Goal: Find specific page/section: Find specific page/section

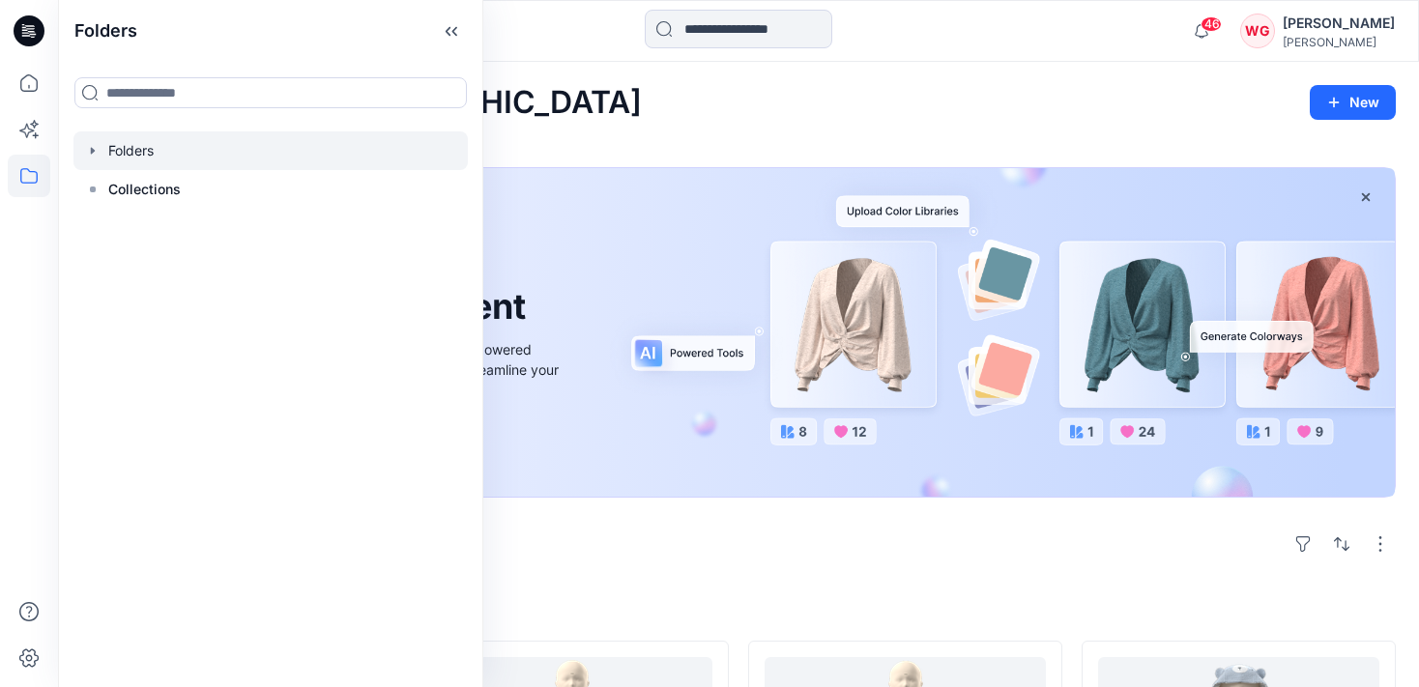
click at [150, 153] on div at bounding box center [270, 150] width 394 height 39
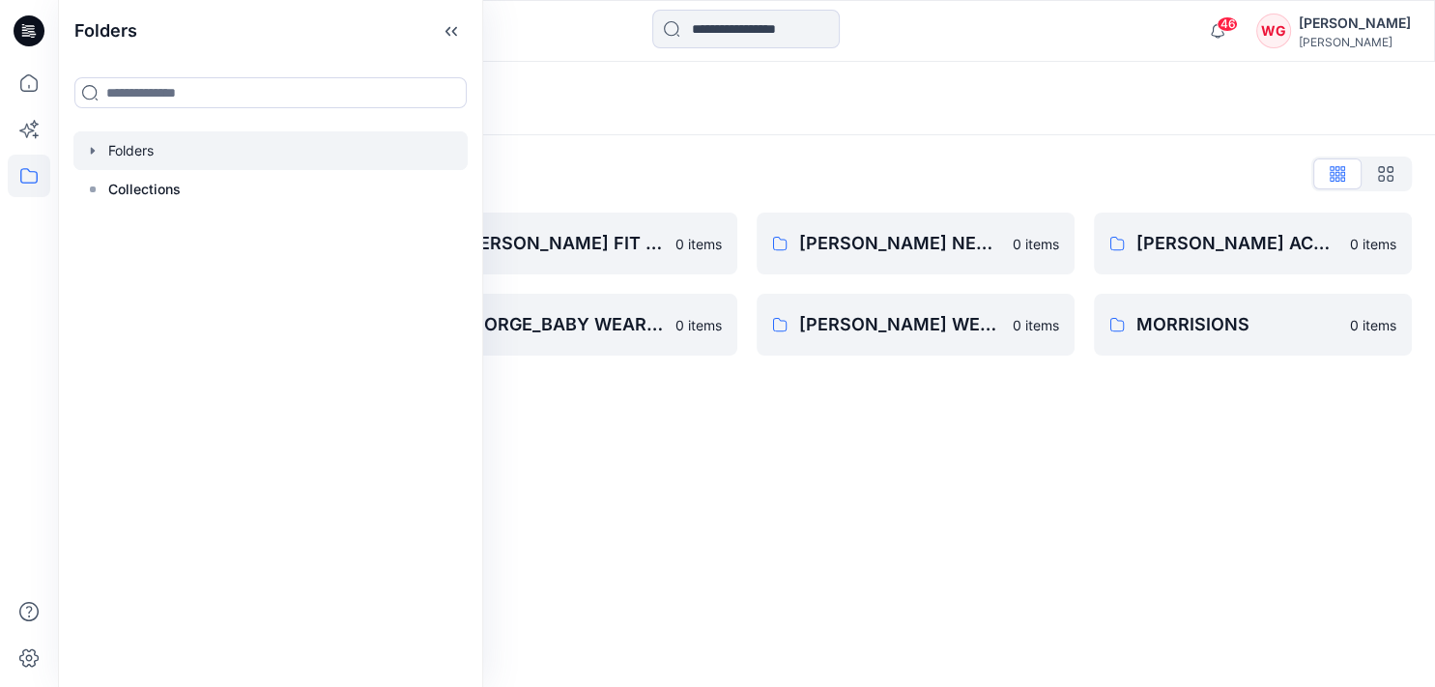
click at [644, 145] on div "Folders List [PERSON_NAME] BABY WEAR GIRLS & UNISEX CONSTRCTION CHANGE 0 items …" at bounding box center [746, 257] width 1377 height 244
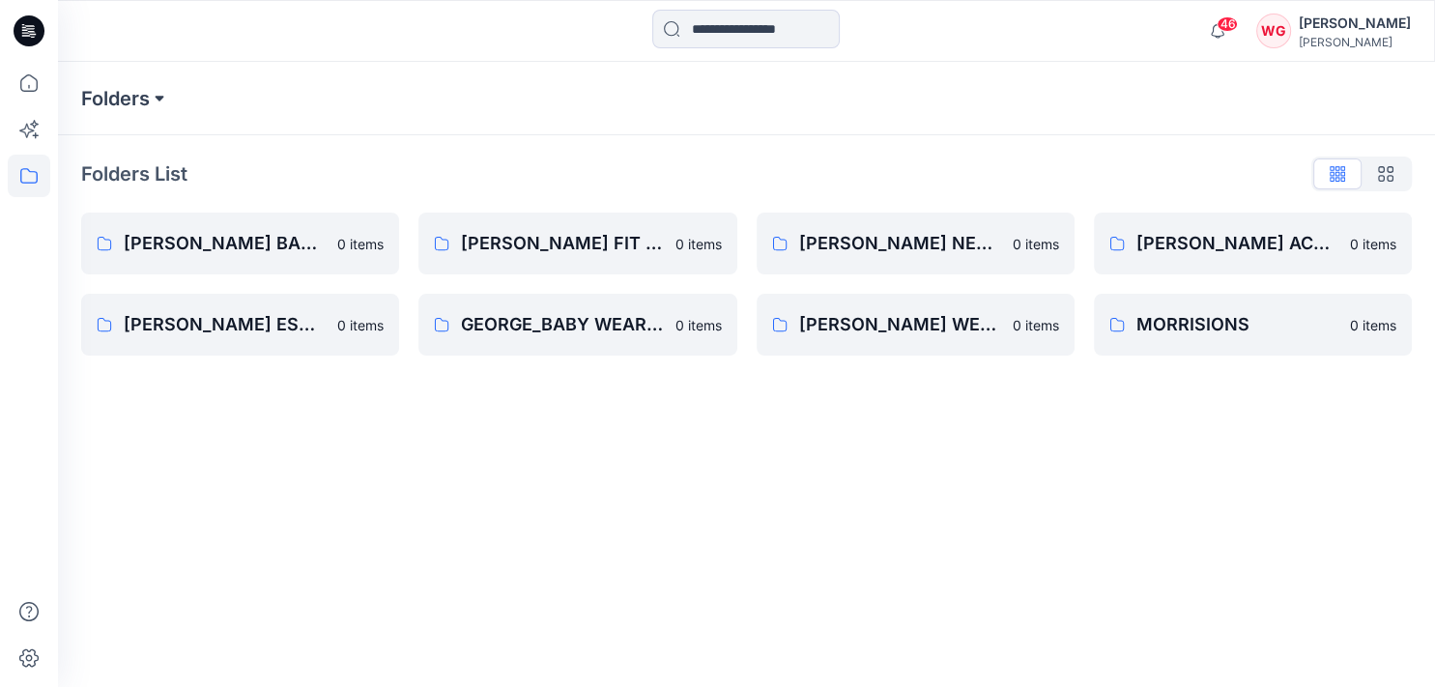
click at [161, 91] on button at bounding box center [159, 98] width 19 height 27
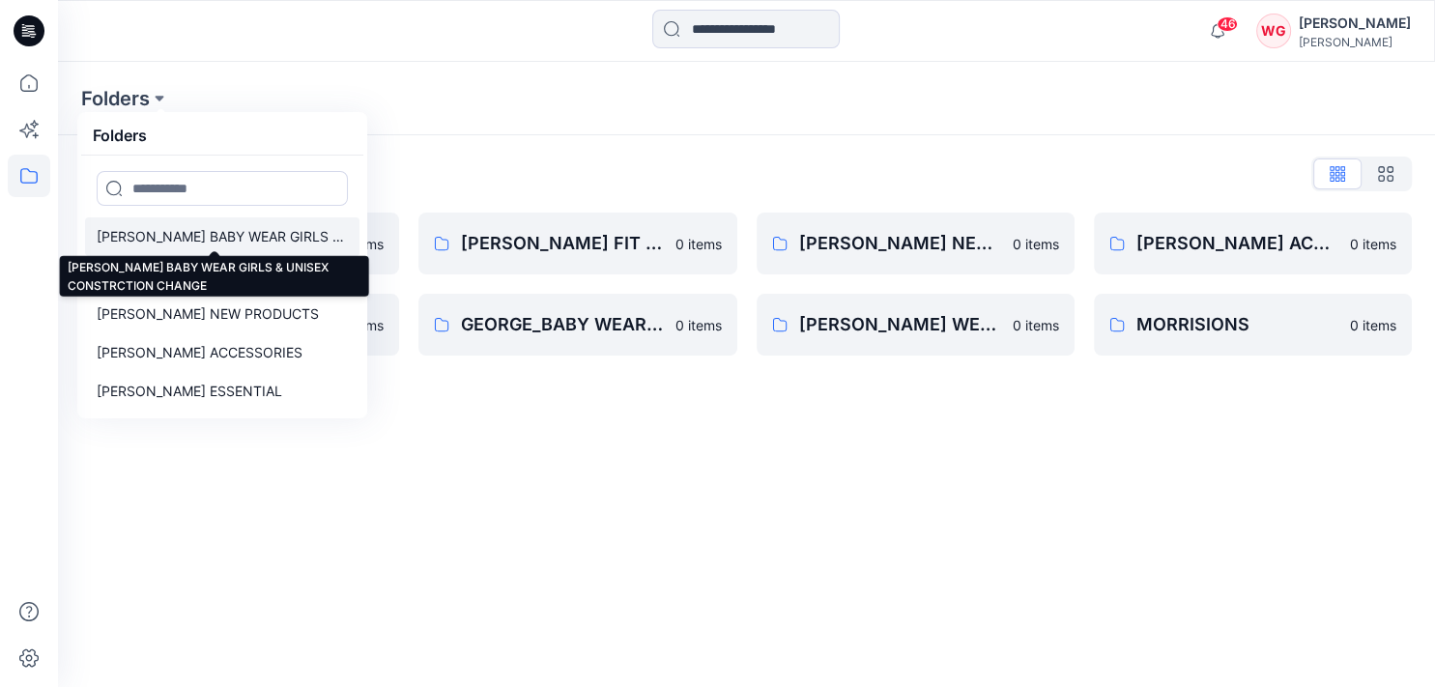
click at [250, 234] on p "[PERSON_NAME] BABY WEAR GIRLS & UNISEX CONSTRCTION CHANGE" at bounding box center [222, 236] width 251 height 23
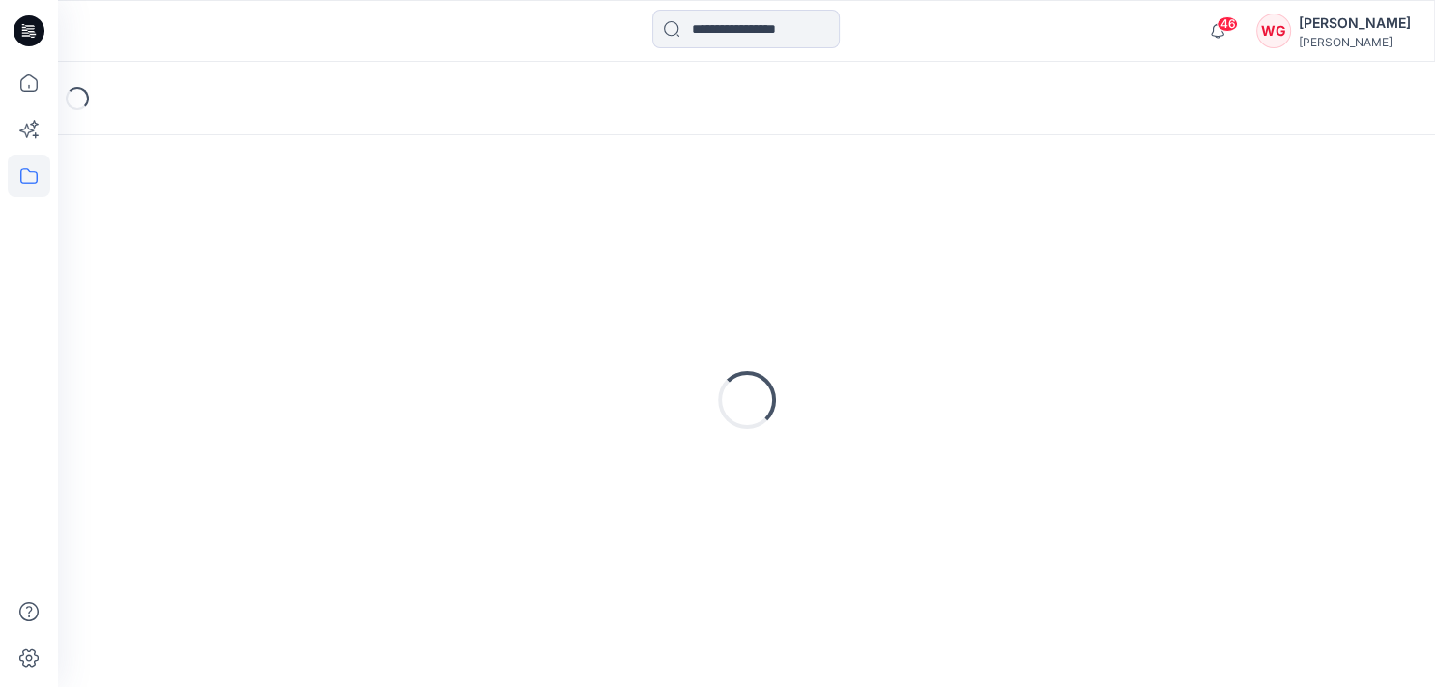
click at [250, 234] on div "Loading..." at bounding box center [746, 399] width 1331 height 483
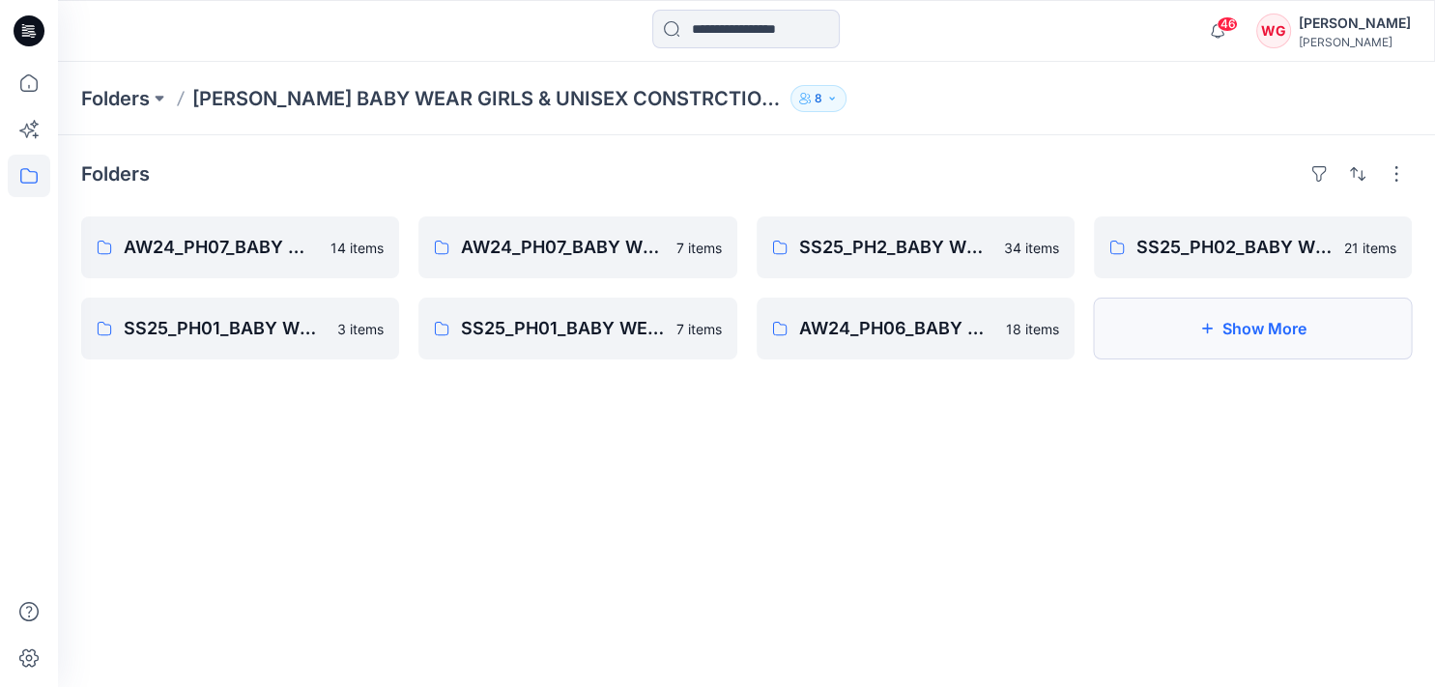
click at [1210, 328] on icon "button" at bounding box center [1206, 328] width 15 height 15
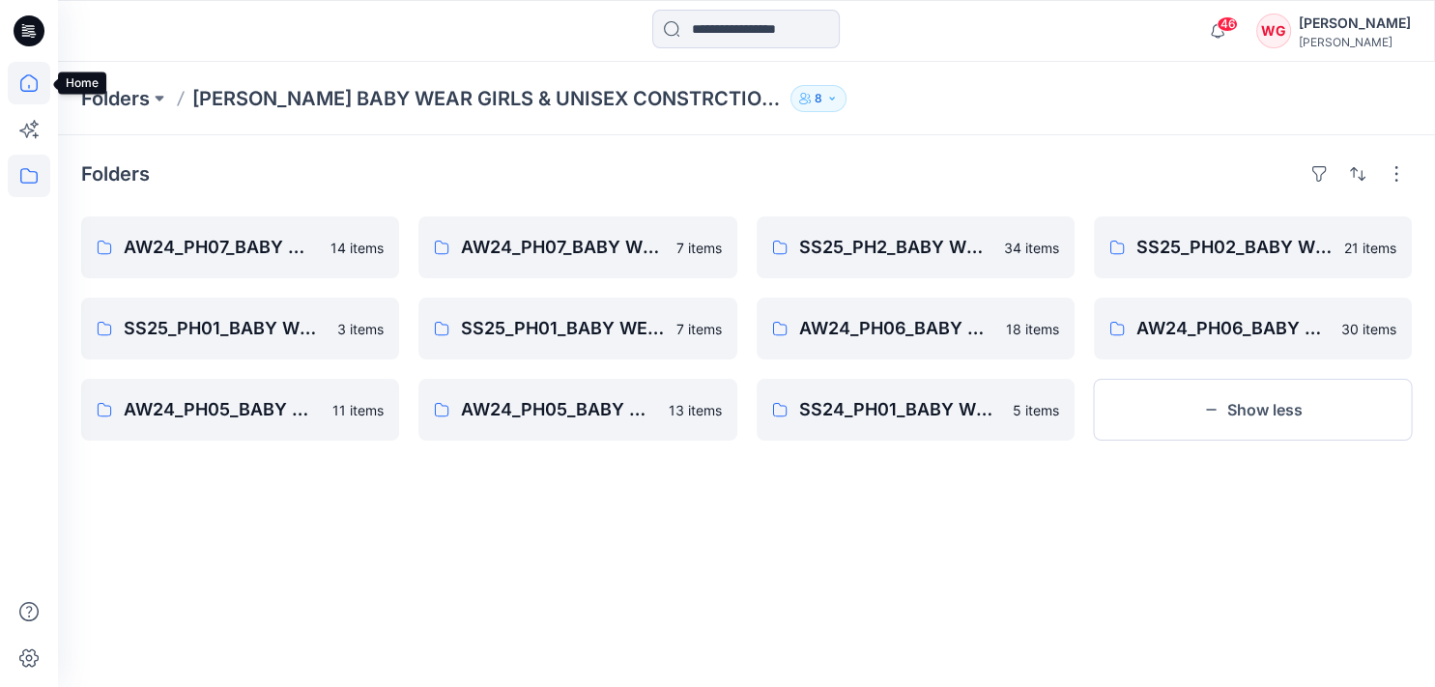
click at [45, 72] on icon at bounding box center [29, 83] width 43 height 43
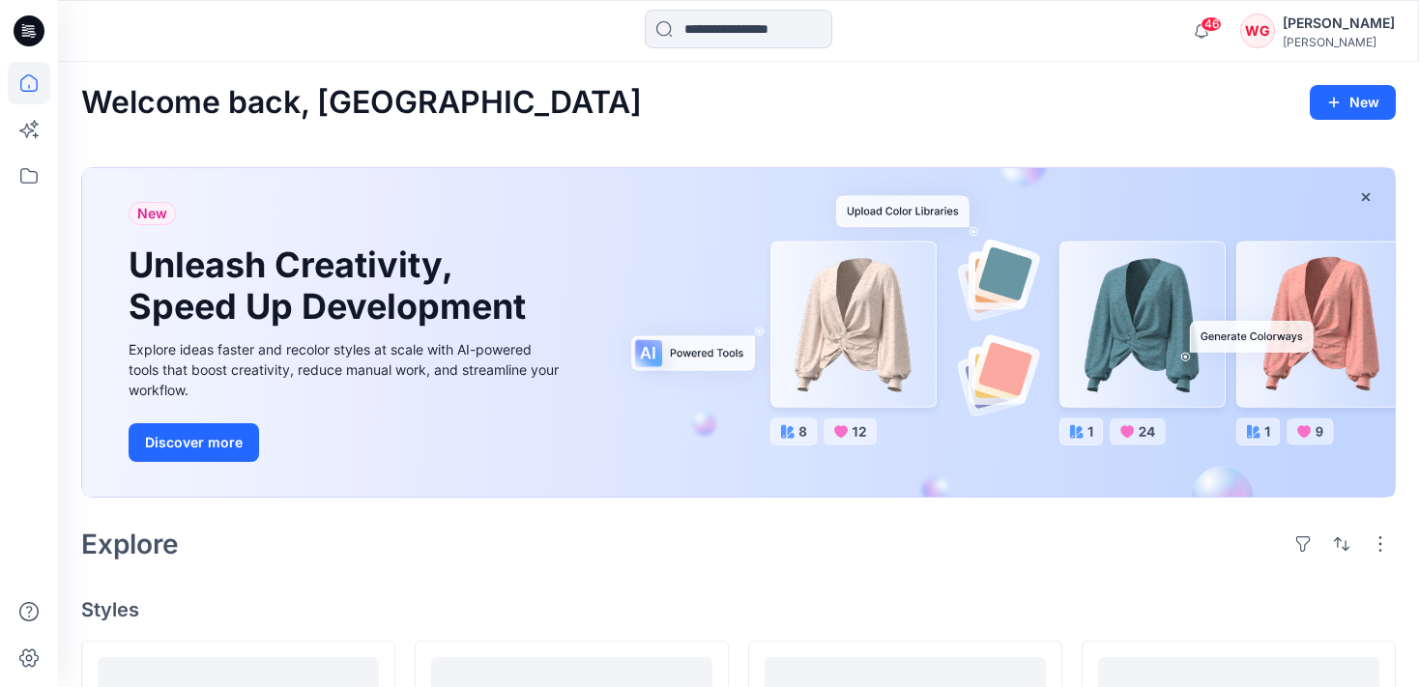
click at [33, 82] on icon at bounding box center [29, 83] width 43 height 43
click at [29, 82] on icon at bounding box center [29, 83] width 43 height 43
click at [32, 172] on icon at bounding box center [29, 176] width 43 height 43
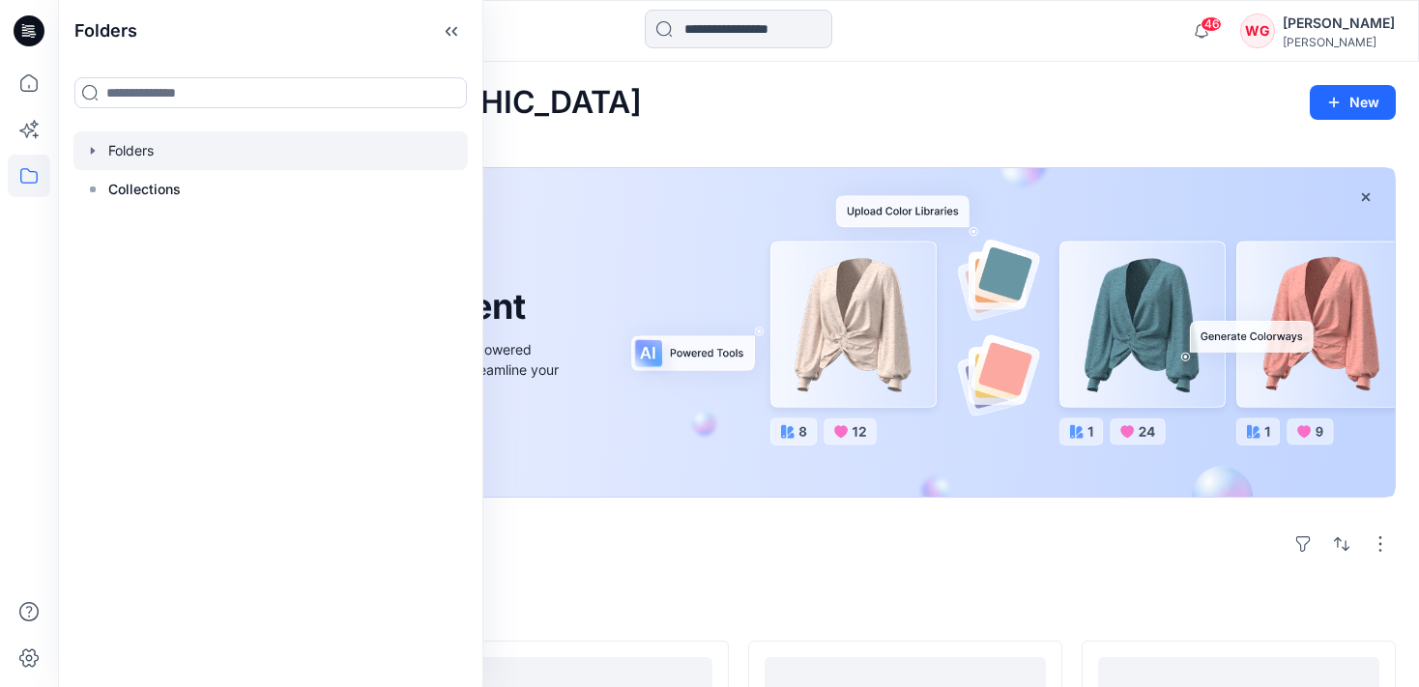
click at [155, 149] on div at bounding box center [270, 150] width 394 height 39
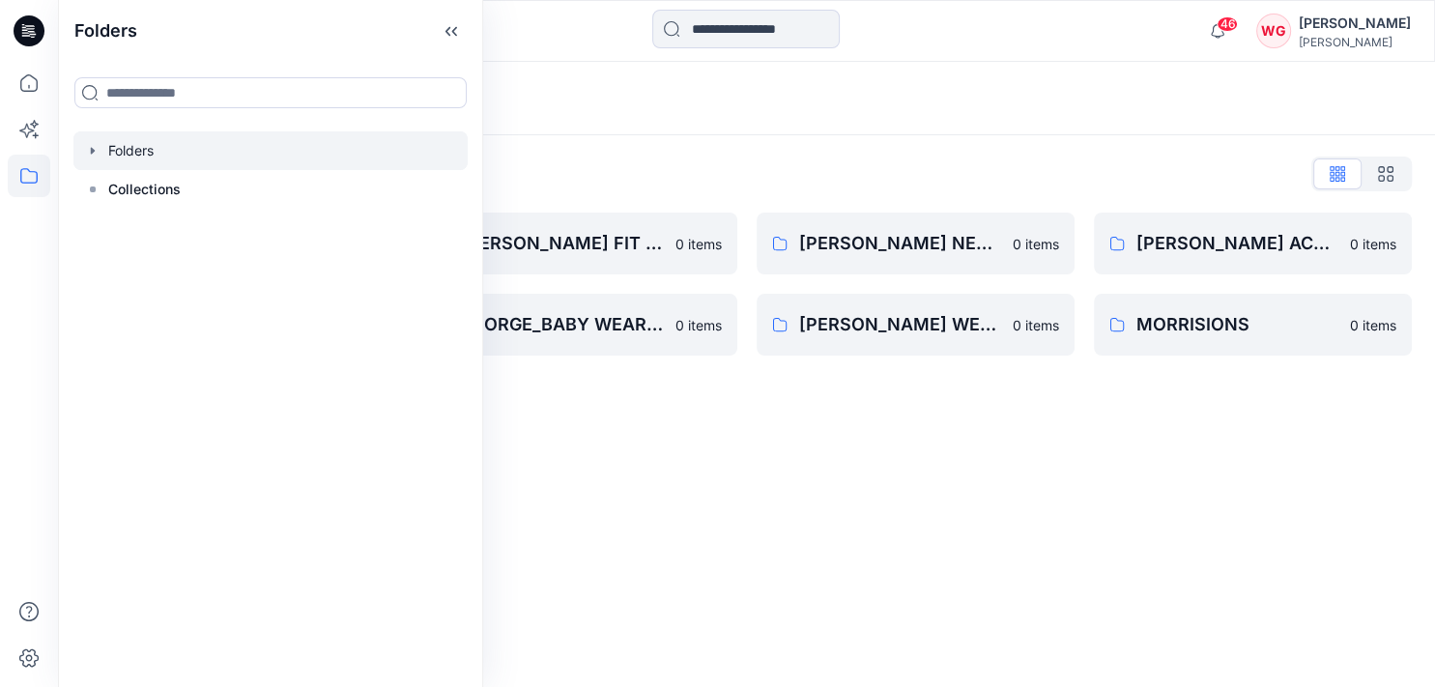
click at [624, 184] on div "Folders List" at bounding box center [746, 173] width 1331 height 31
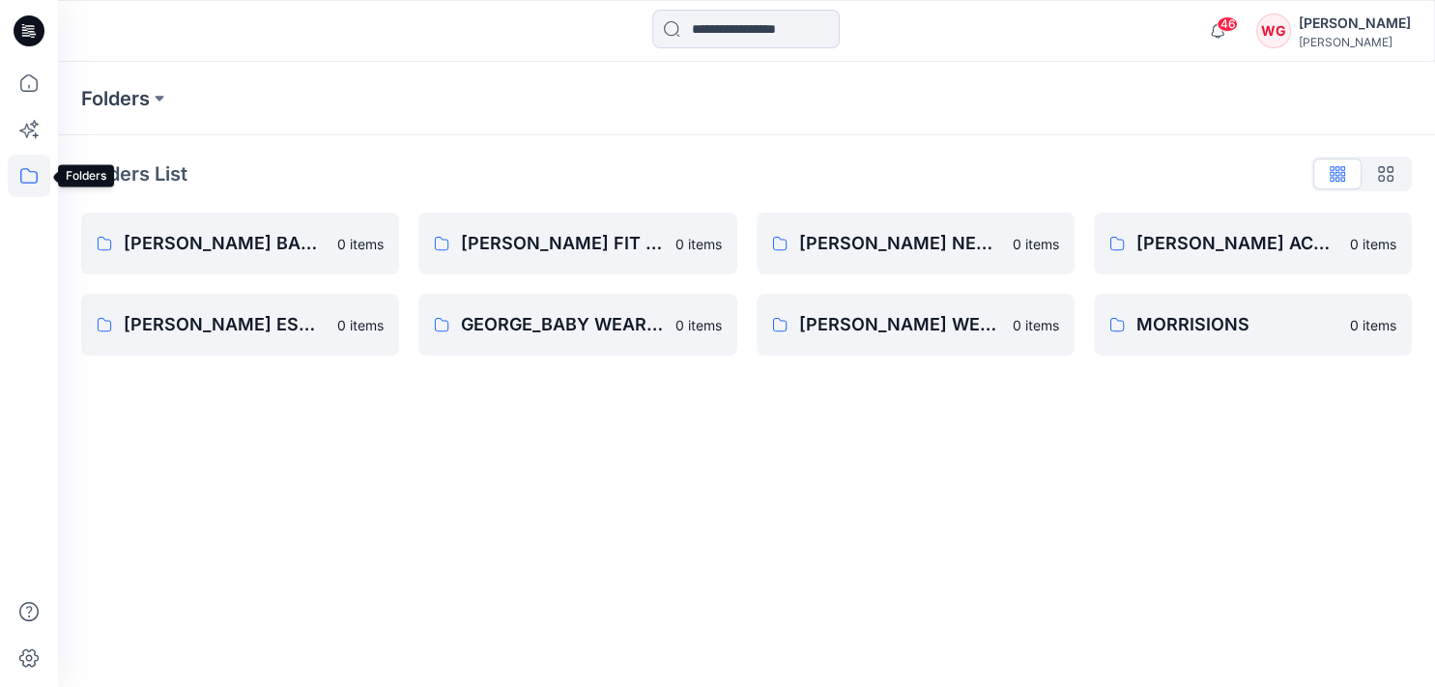
click at [17, 179] on icon at bounding box center [29, 176] width 43 height 43
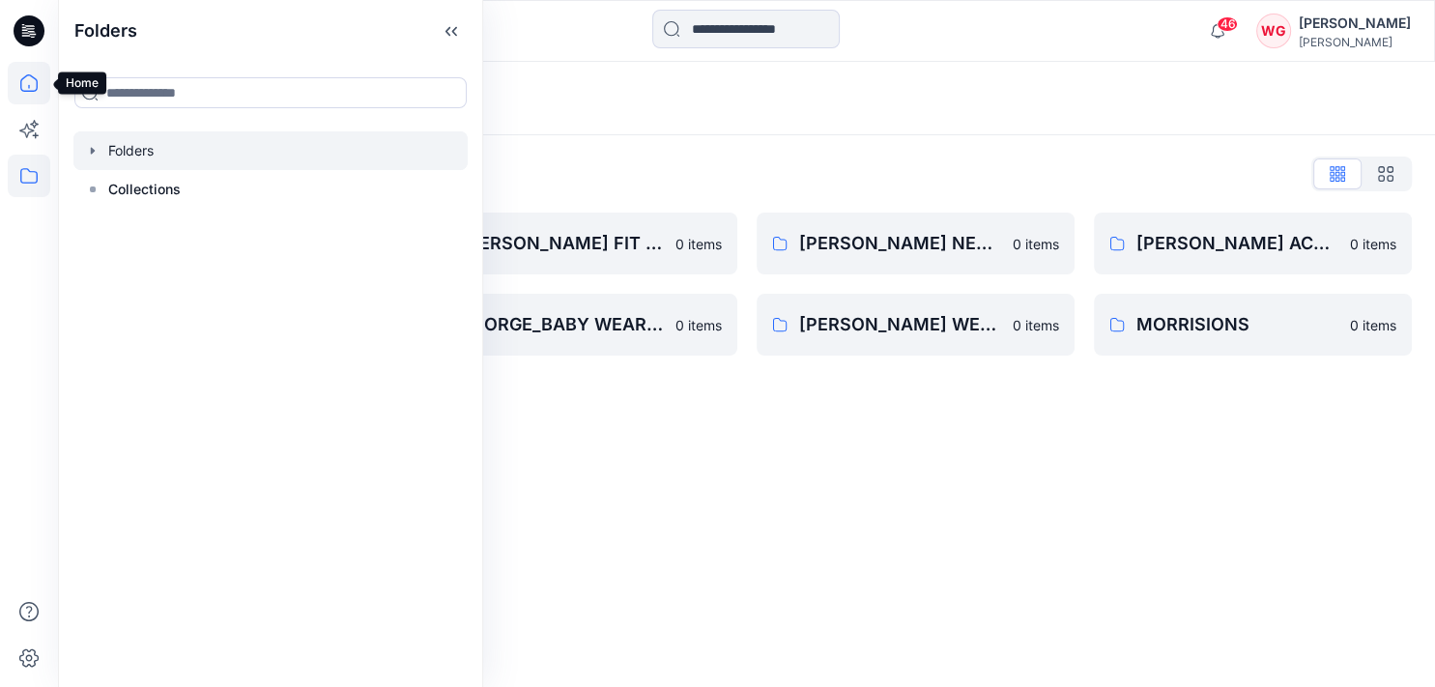
click at [35, 72] on icon at bounding box center [29, 83] width 43 height 43
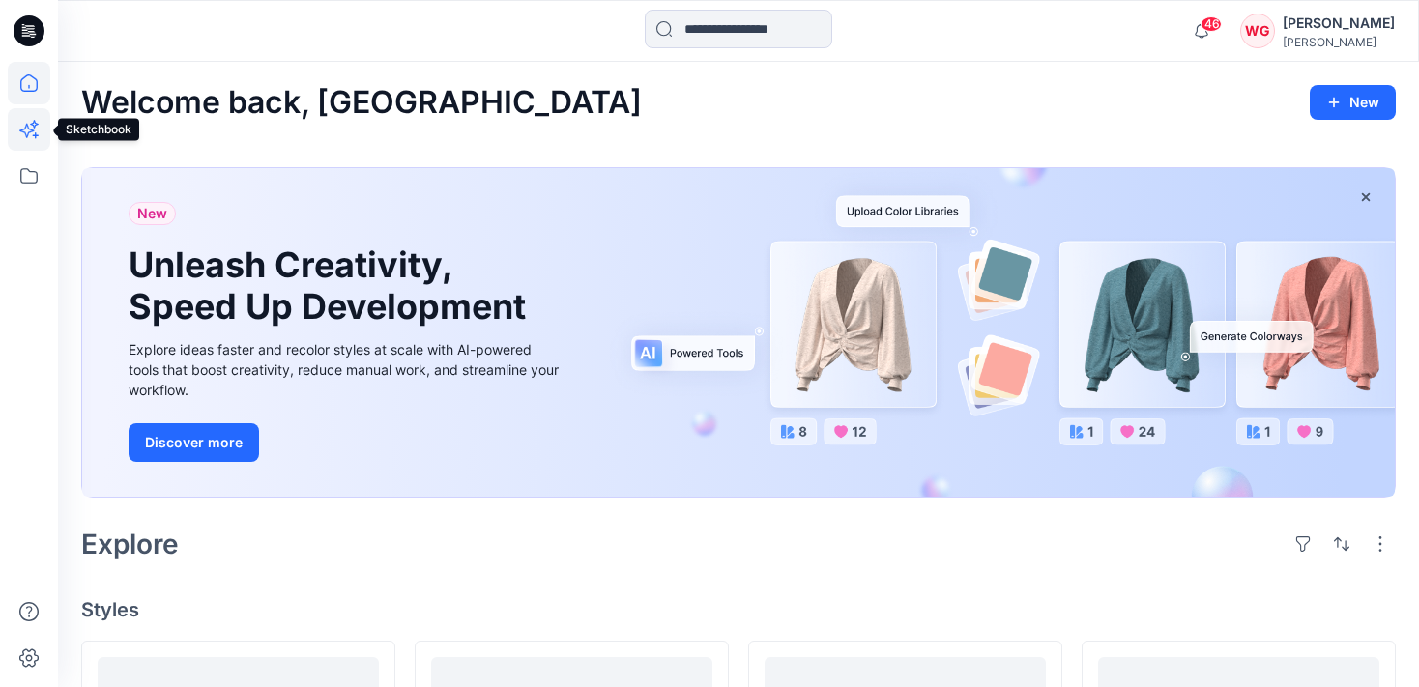
click at [33, 132] on icon at bounding box center [29, 129] width 43 height 43
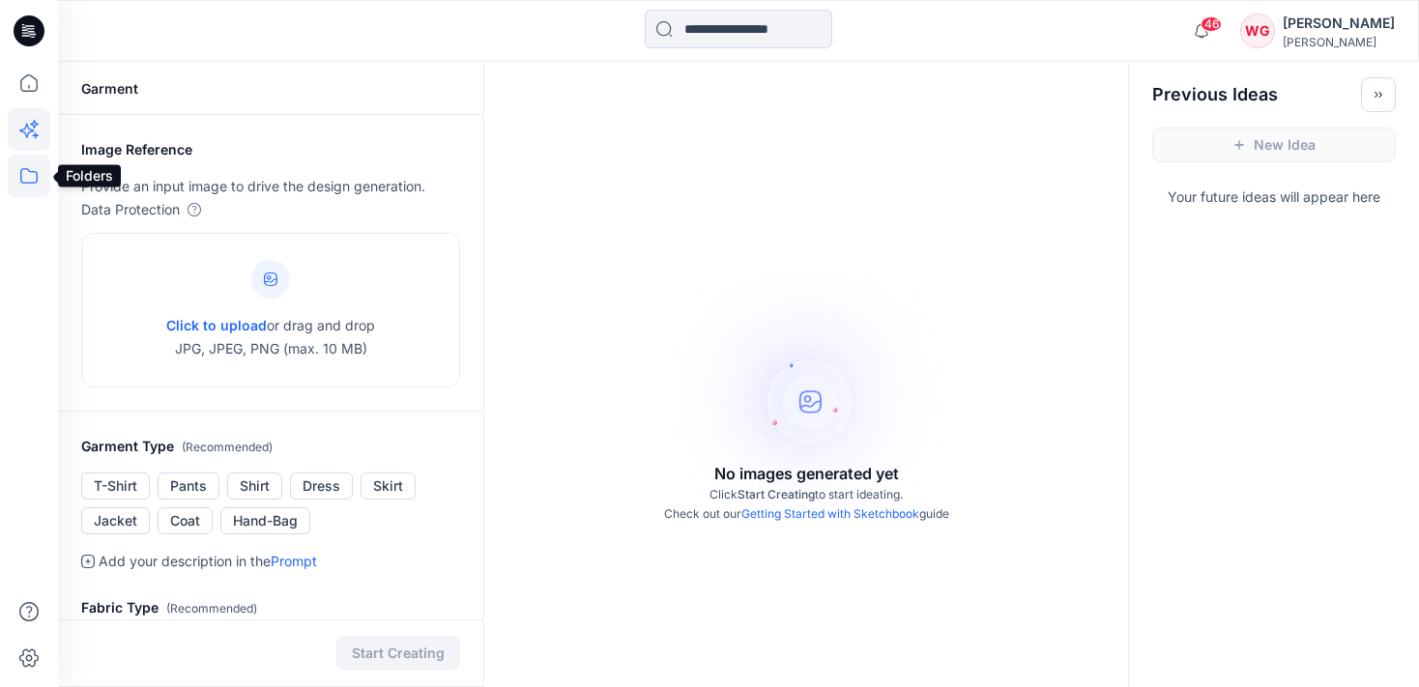
click at [25, 168] on icon at bounding box center [29, 176] width 43 height 43
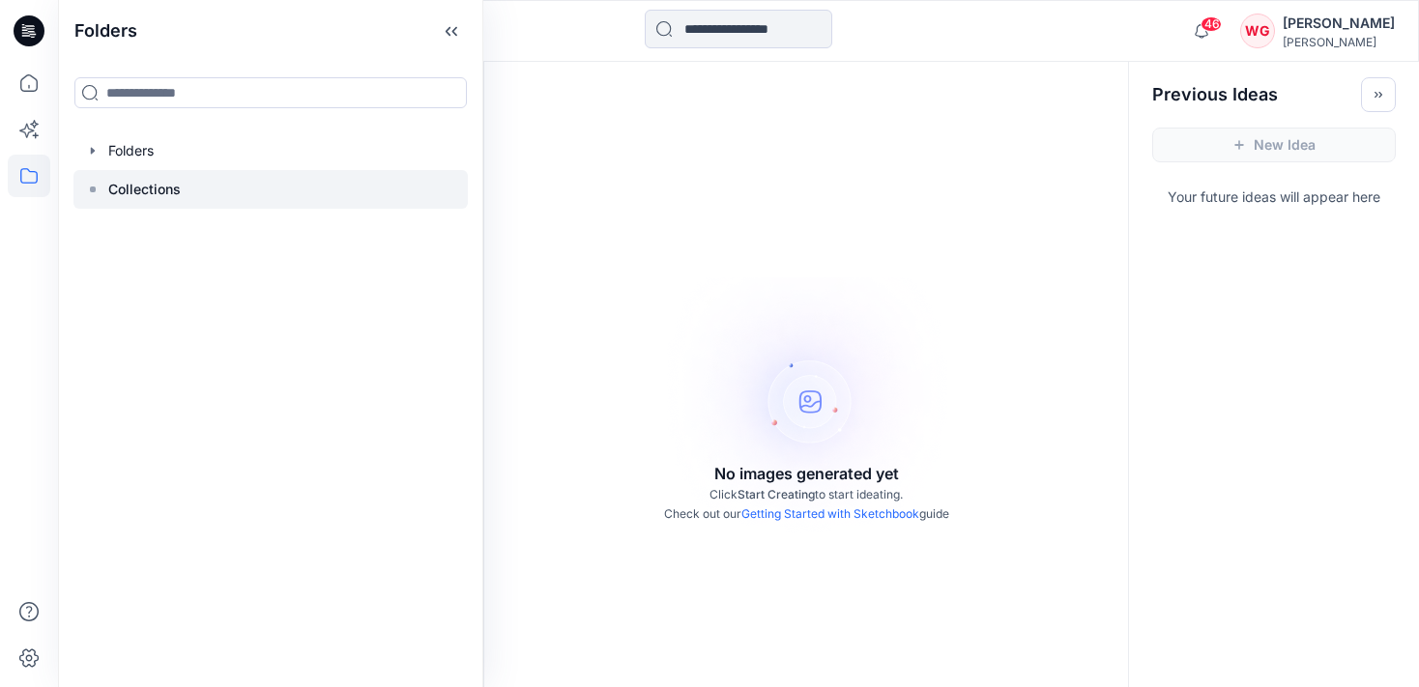
click at [133, 185] on p "Collections" at bounding box center [144, 189] width 72 height 23
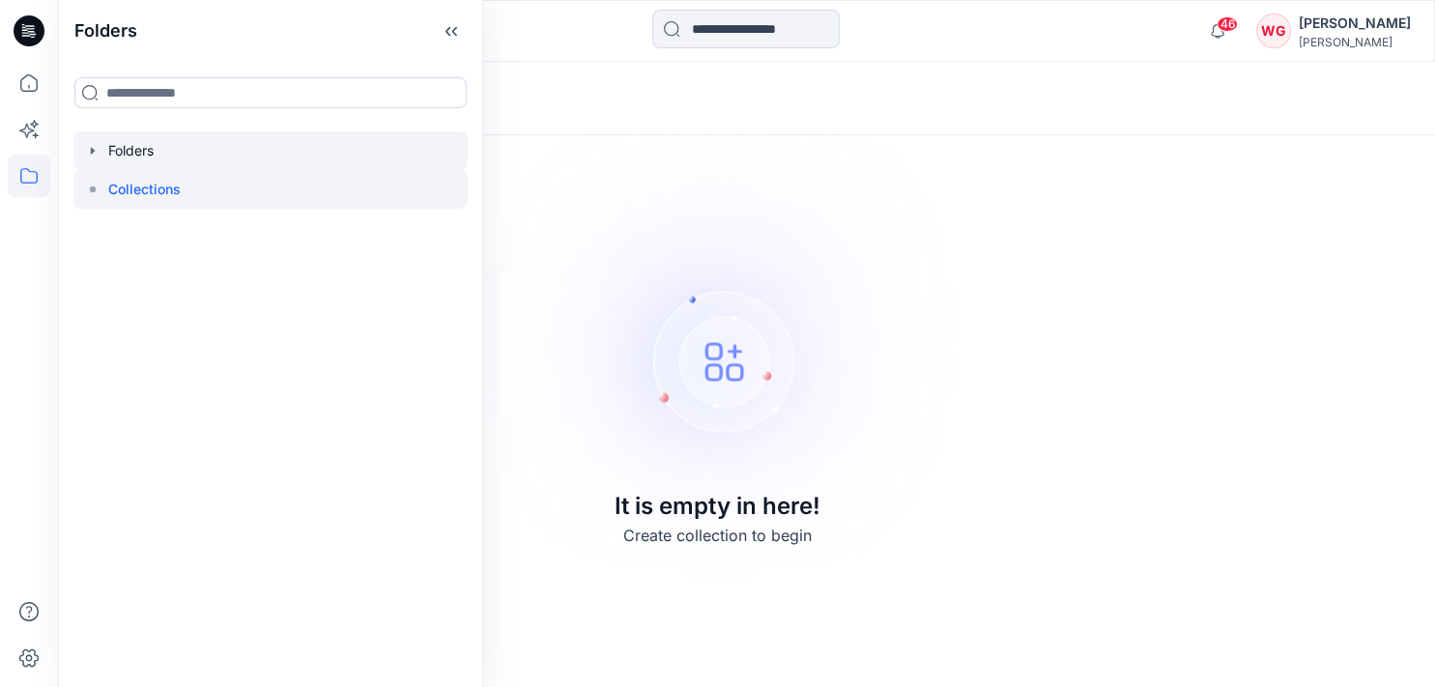
click at [153, 157] on div at bounding box center [270, 150] width 394 height 39
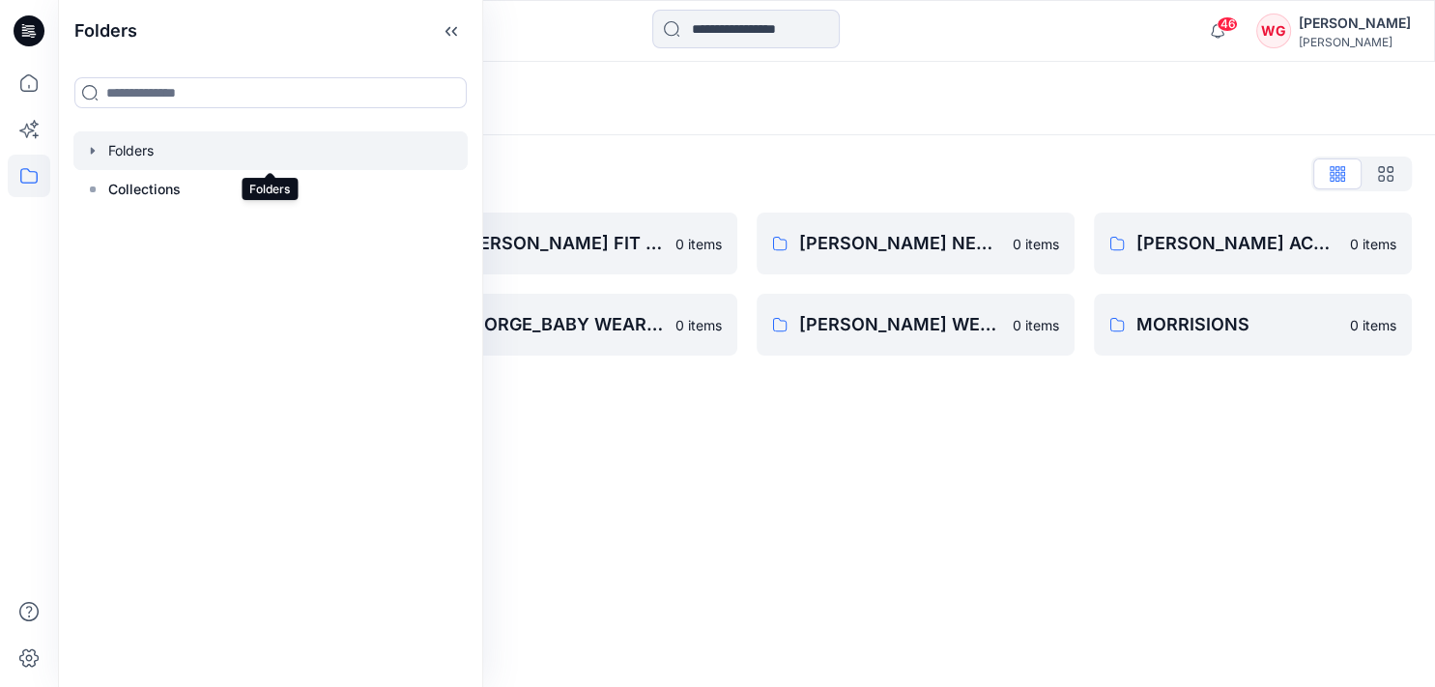
click at [153, 157] on div at bounding box center [270, 150] width 394 height 39
click at [536, 81] on div "Folders" at bounding box center [746, 98] width 1377 height 73
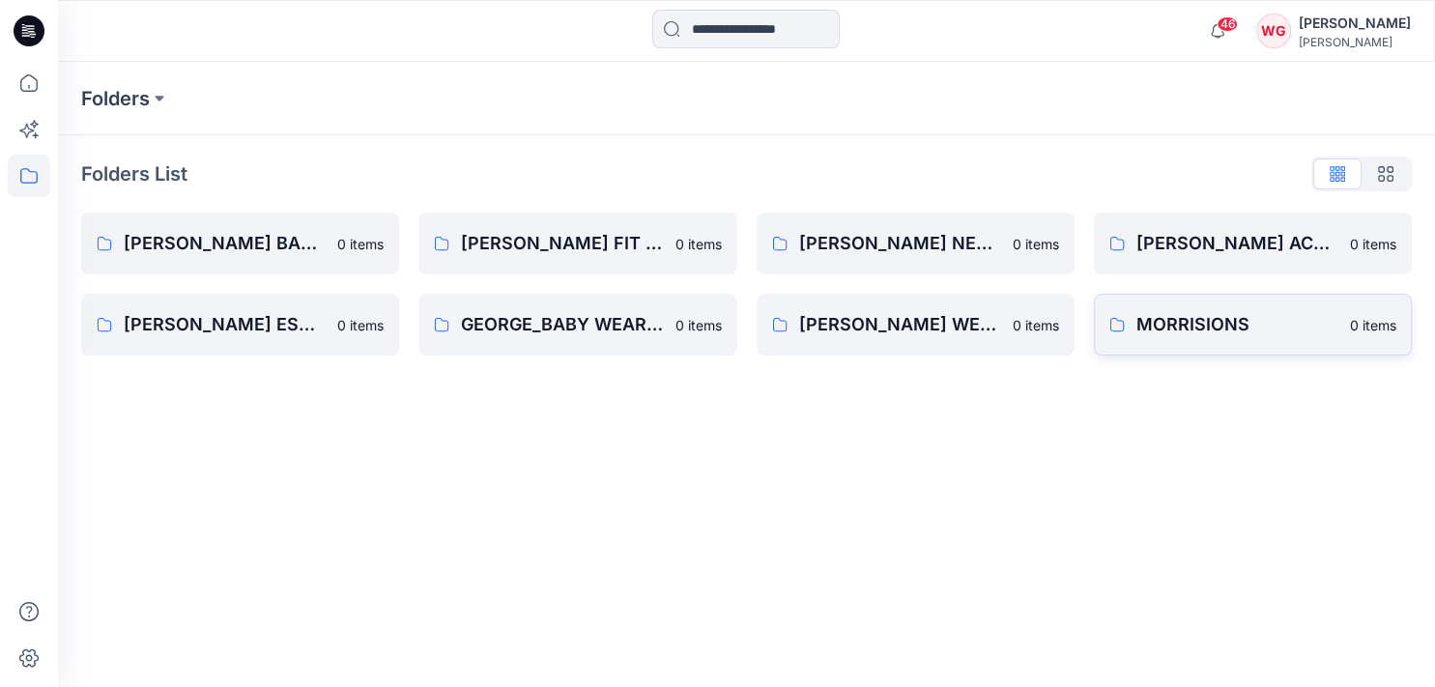
click at [1201, 333] on p "MORRISIONS" at bounding box center [1238, 324] width 202 height 27
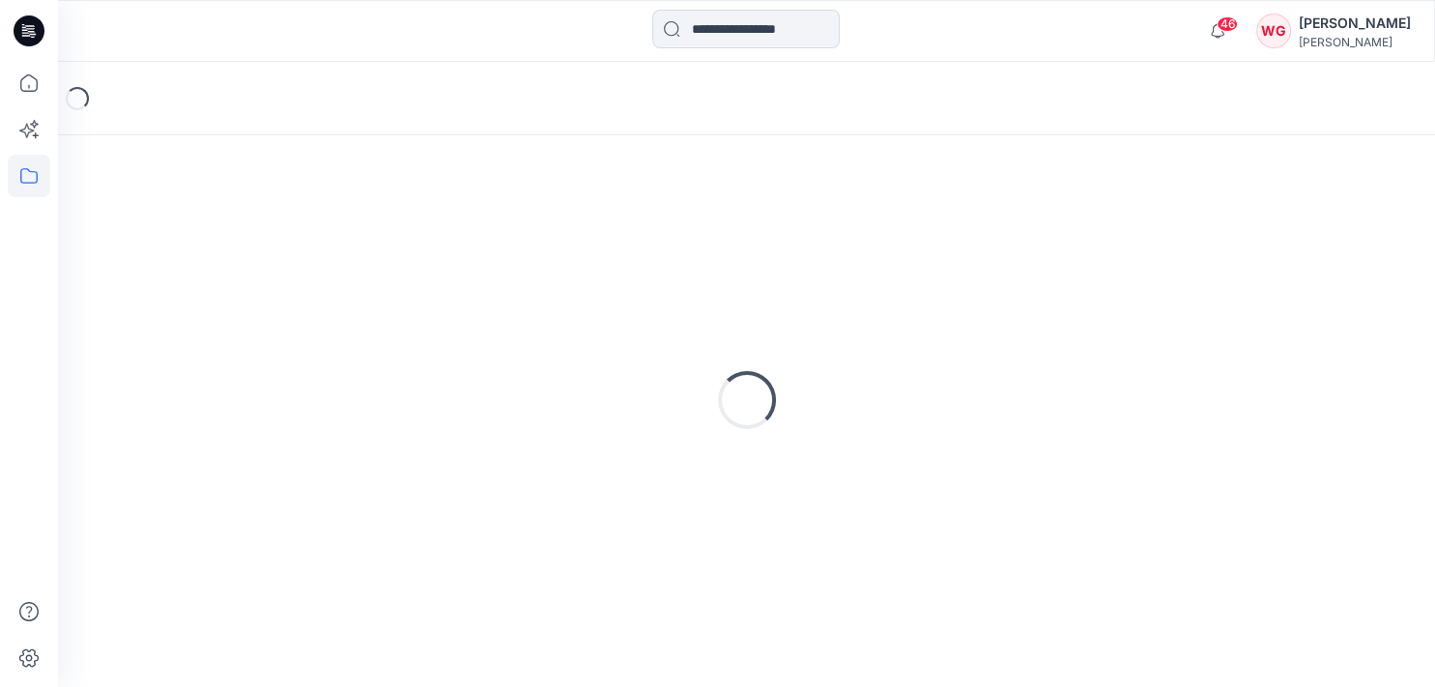
click at [1201, 333] on div "Loading..." at bounding box center [746, 399] width 1331 height 483
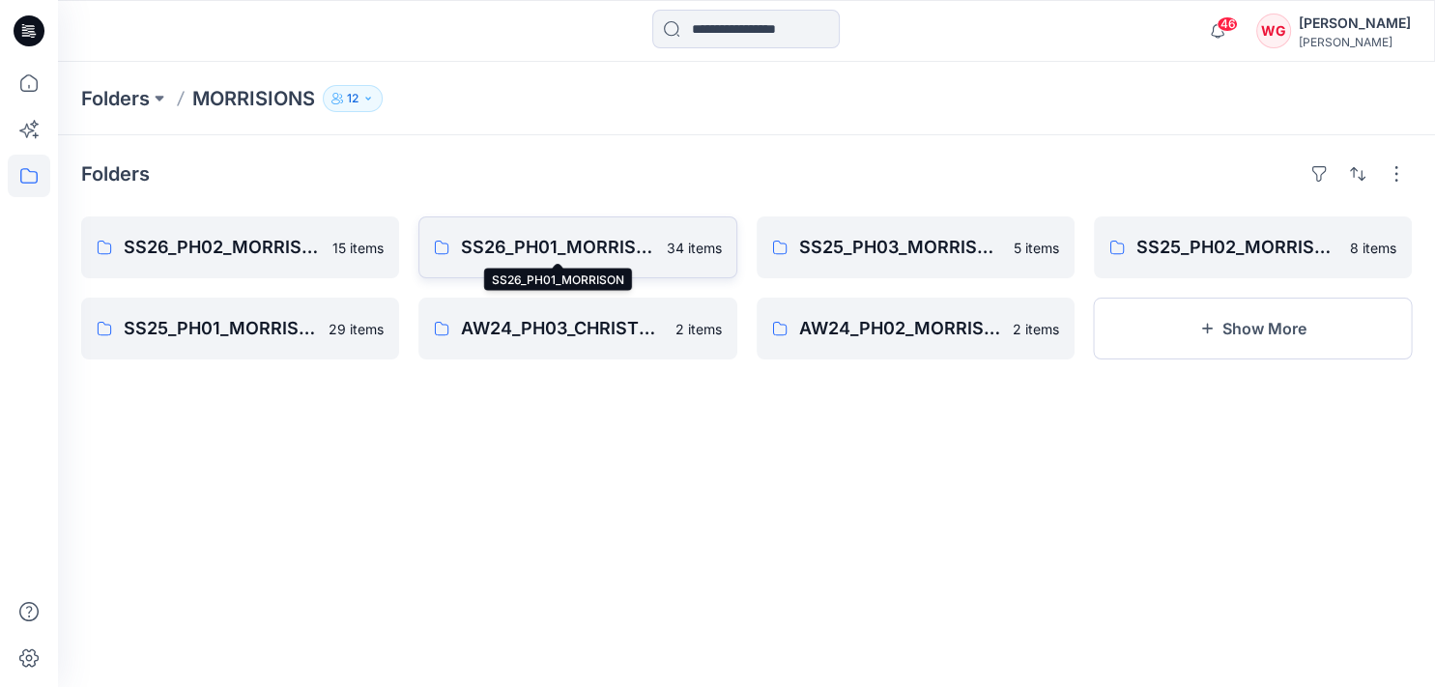
click at [568, 245] on p "SS26_PH01_MORRISON" at bounding box center [557, 247] width 193 height 27
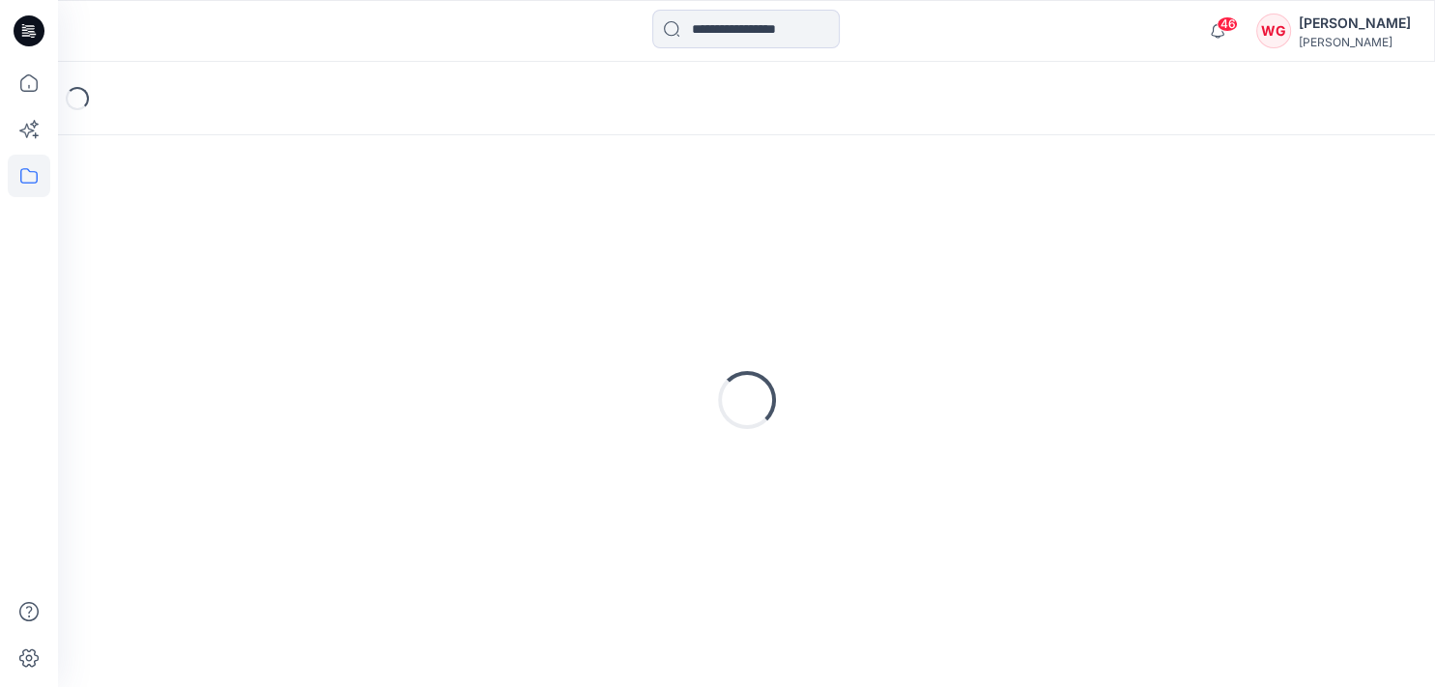
click at [568, 245] on div "Loading..." at bounding box center [746, 399] width 1331 height 483
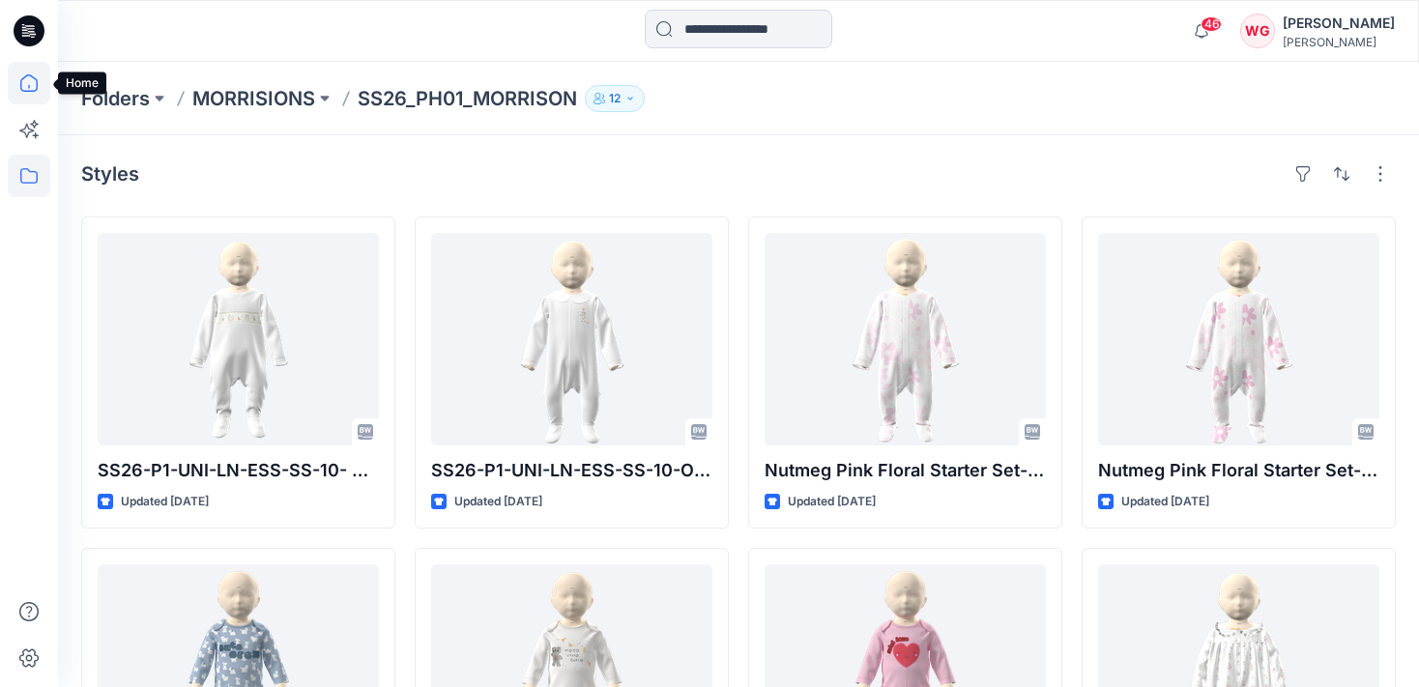
click at [40, 73] on icon at bounding box center [29, 83] width 43 height 43
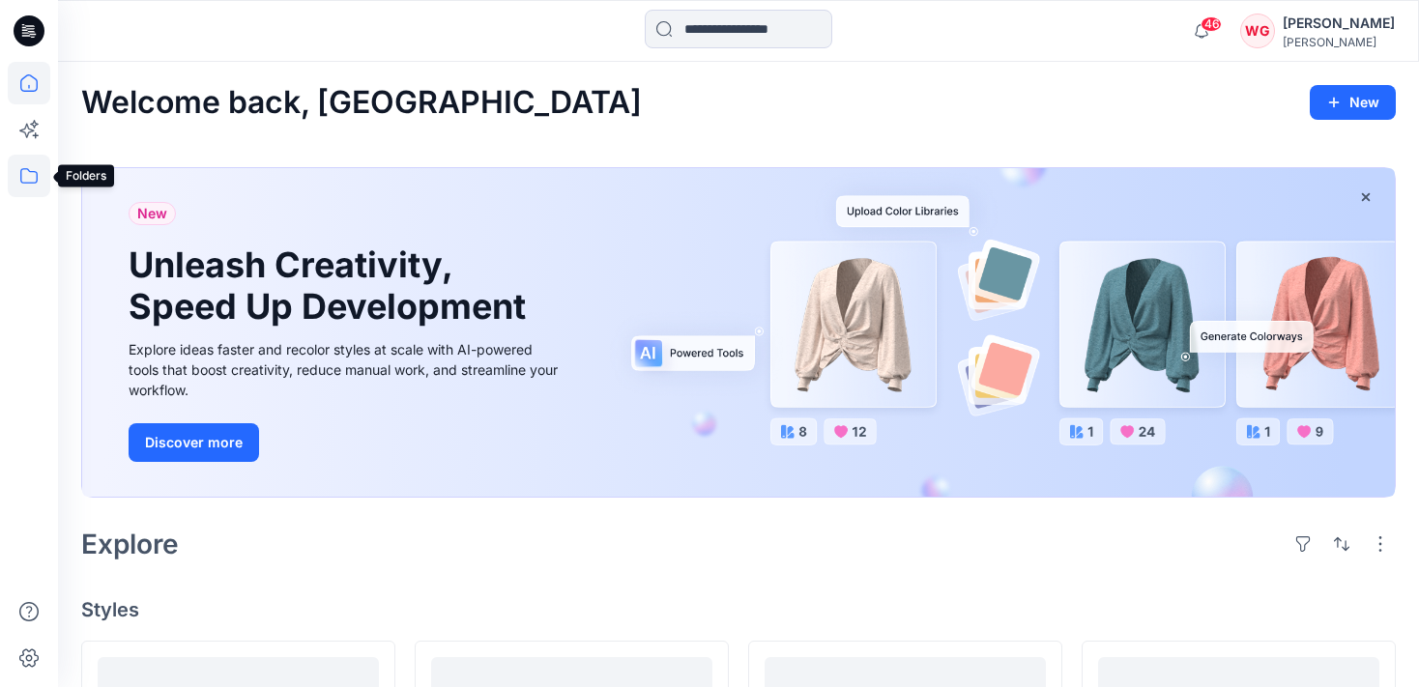
click at [41, 168] on icon at bounding box center [29, 176] width 43 height 43
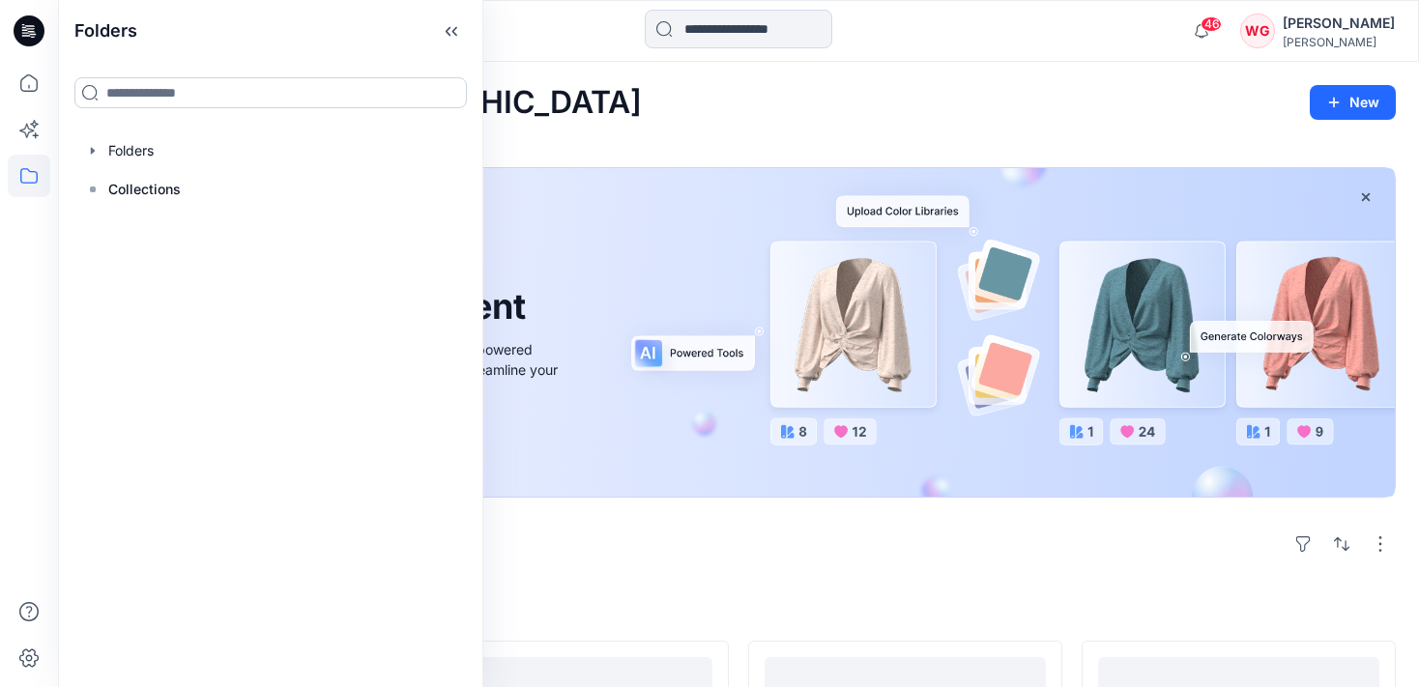
click at [209, 87] on input at bounding box center [270, 92] width 392 height 31
click at [98, 145] on icon "button" at bounding box center [92, 150] width 15 height 15
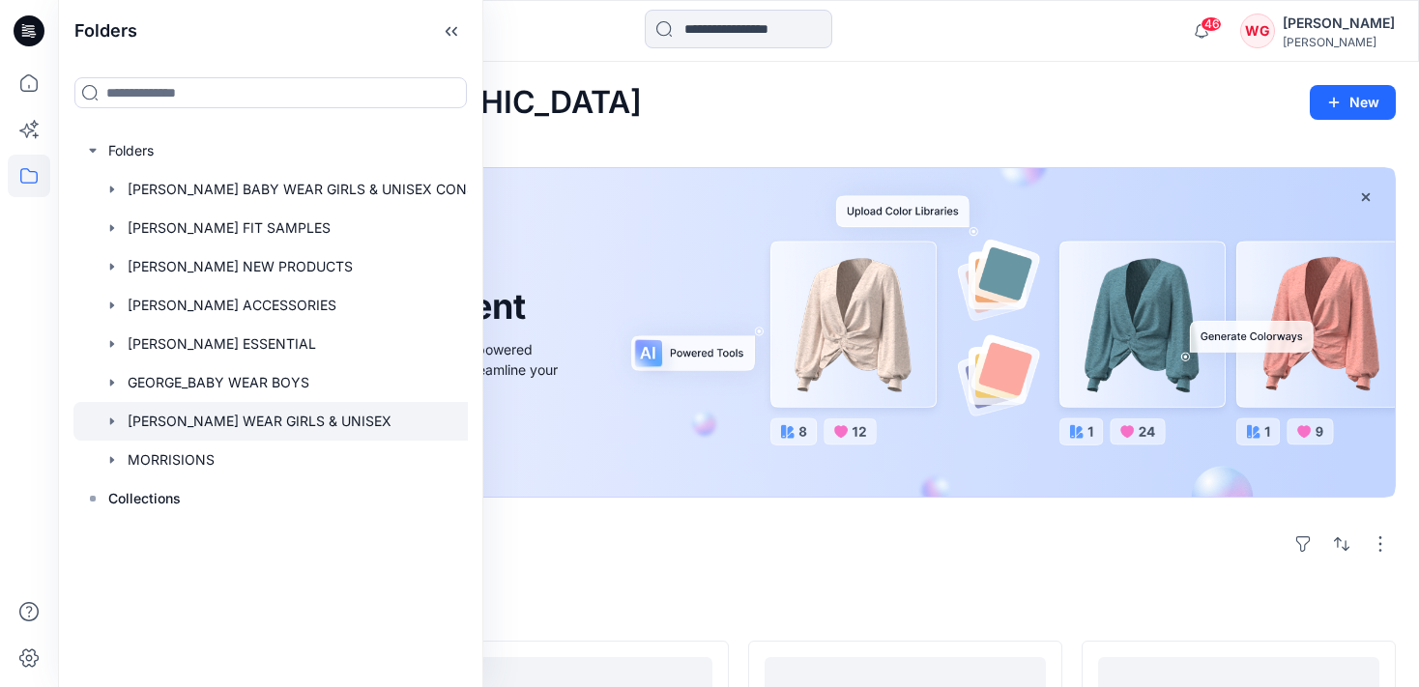
click at [289, 428] on div at bounding box center [295, 421] width 445 height 39
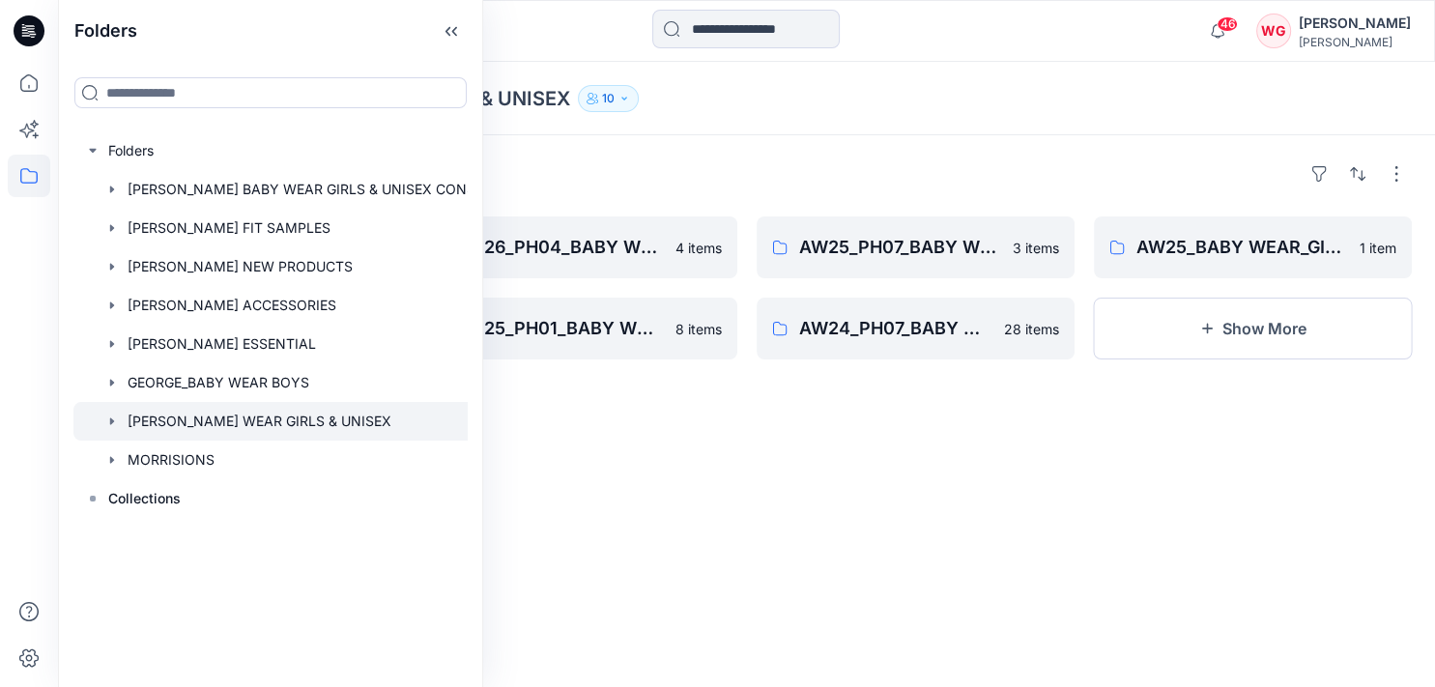
click at [596, 424] on div "Folders SS26_PH03_BABY WEAR_GIRLS & UNISEXS 4 items SS25-PH-02-BABY WEAR_ GIRLS…" at bounding box center [746, 411] width 1377 height 552
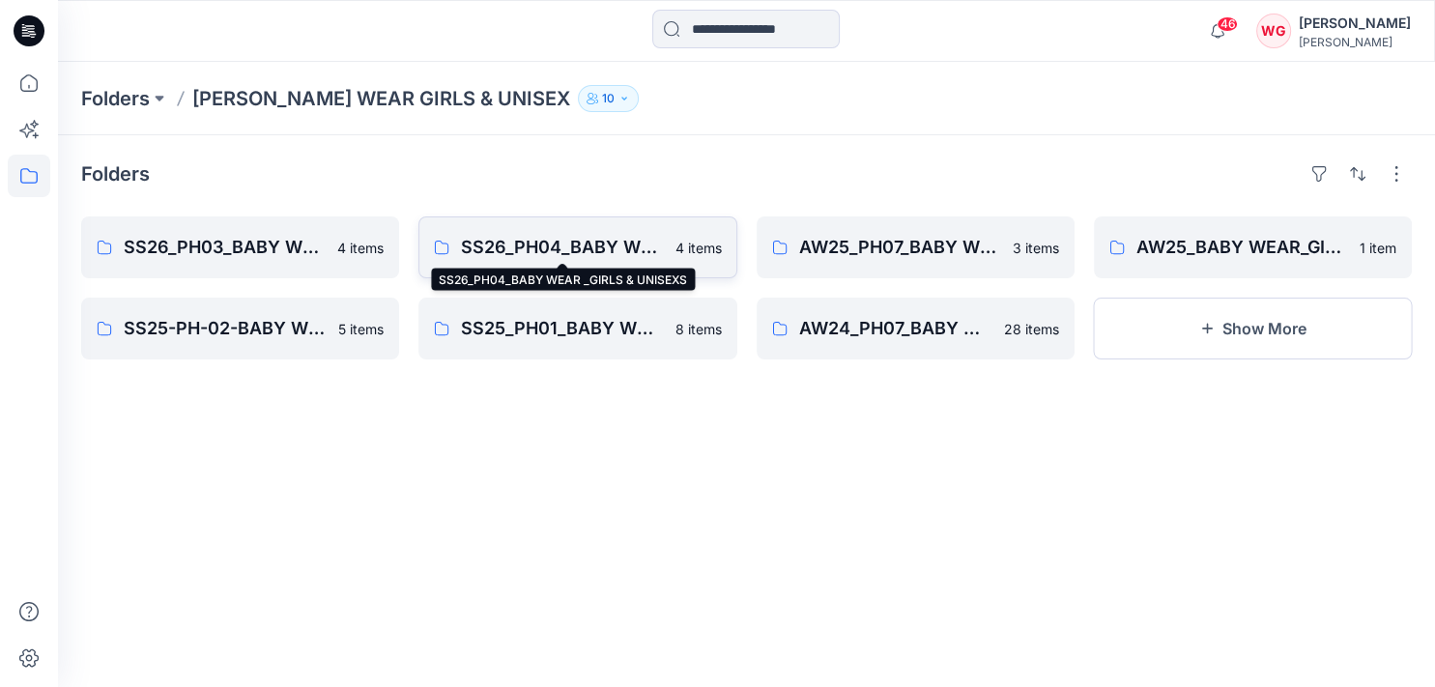
click at [539, 236] on p "SS26_PH04_BABY WEAR _GIRLS & UNISEXS" at bounding box center [562, 247] width 202 height 27
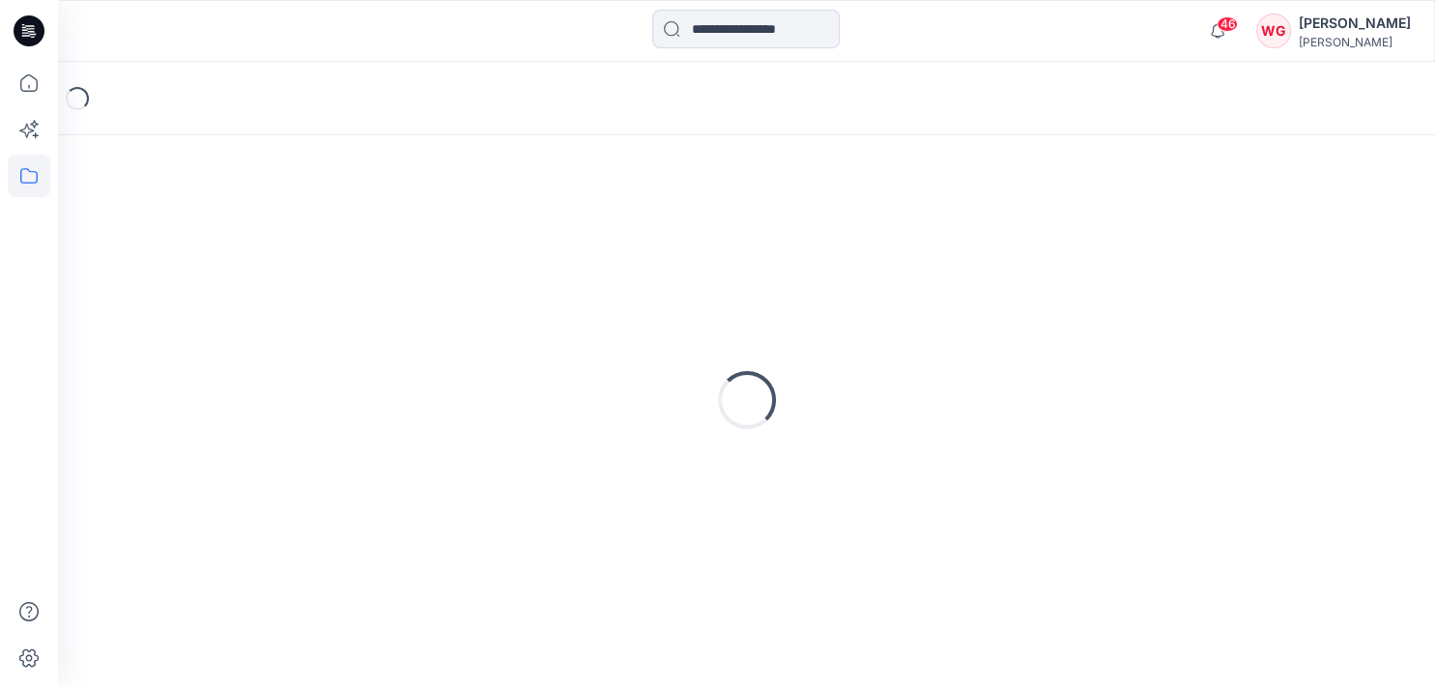
click at [539, 236] on div "Loading..." at bounding box center [746, 399] width 1331 height 483
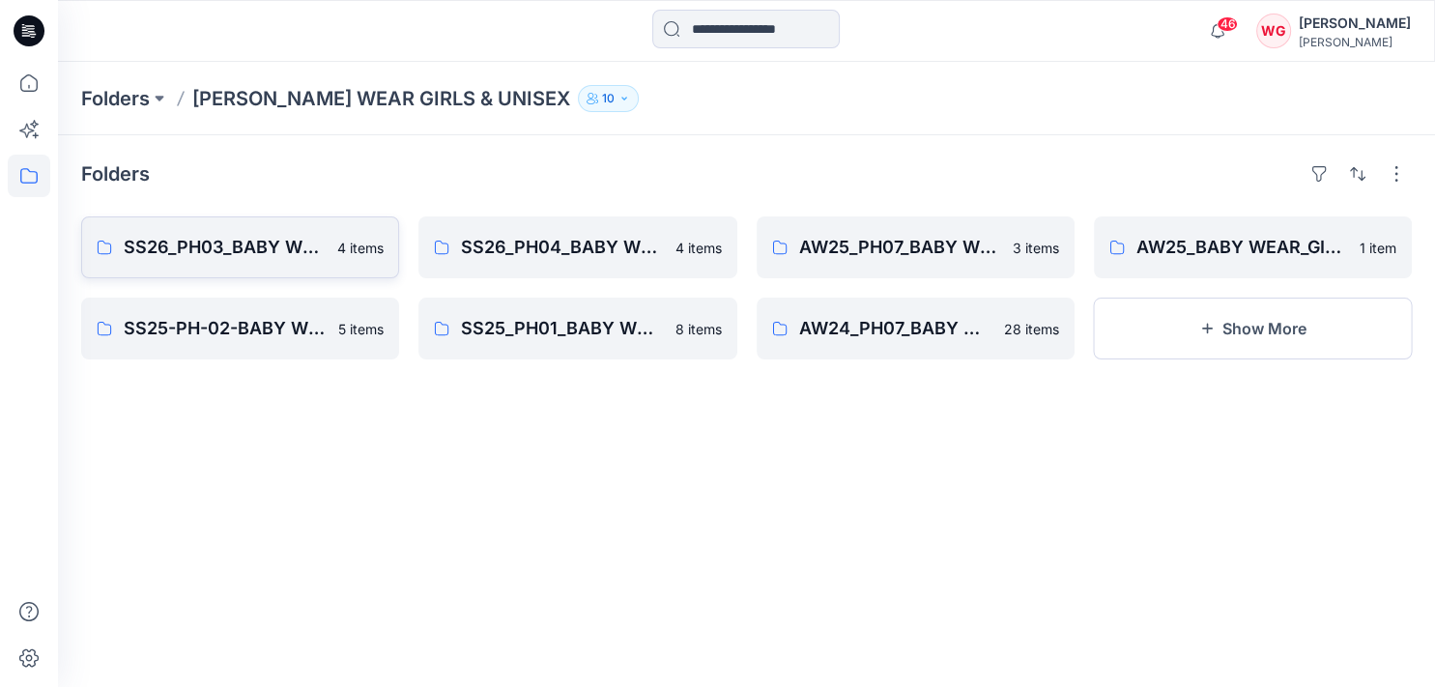
click at [273, 254] on p "SS26_PH03_BABY WEAR_GIRLS & UNISEXS" at bounding box center [225, 247] width 202 height 27
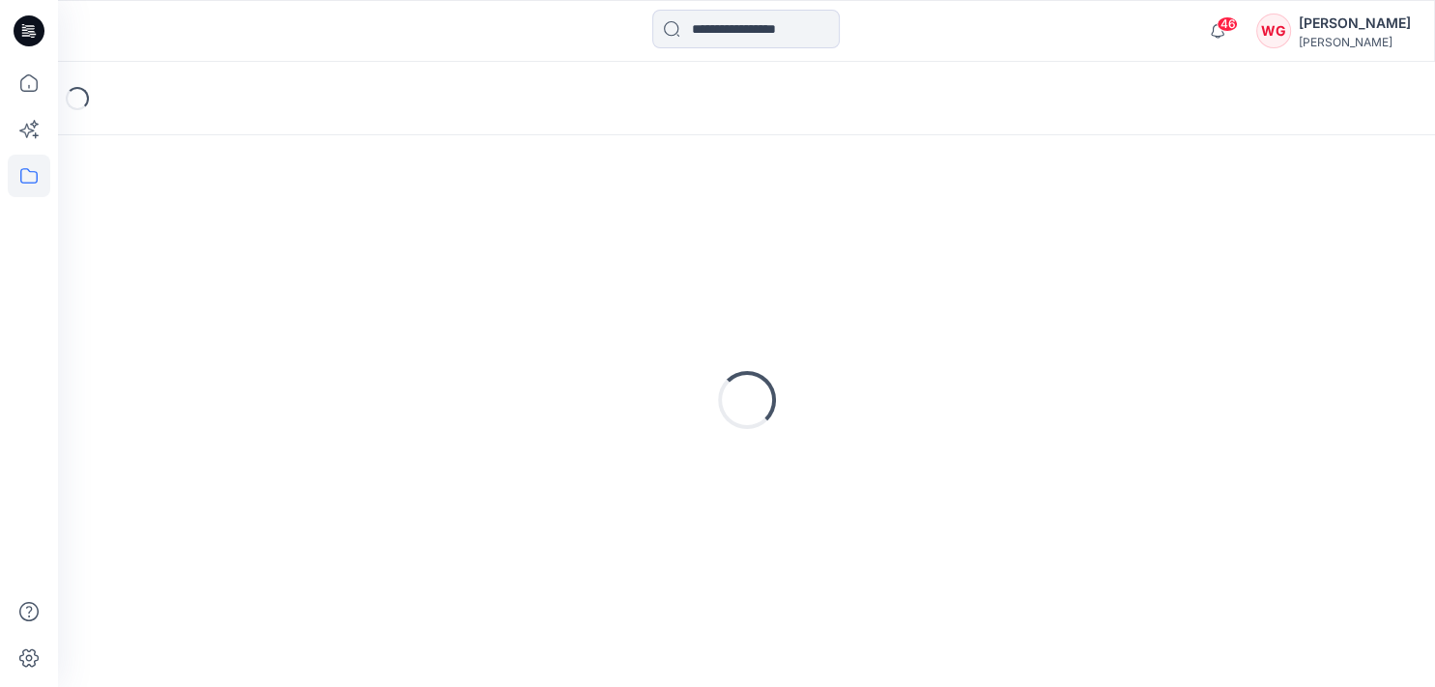
click at [273, 254] on div "Loading..." at bounding box center [746, 399] width 1331 height 483
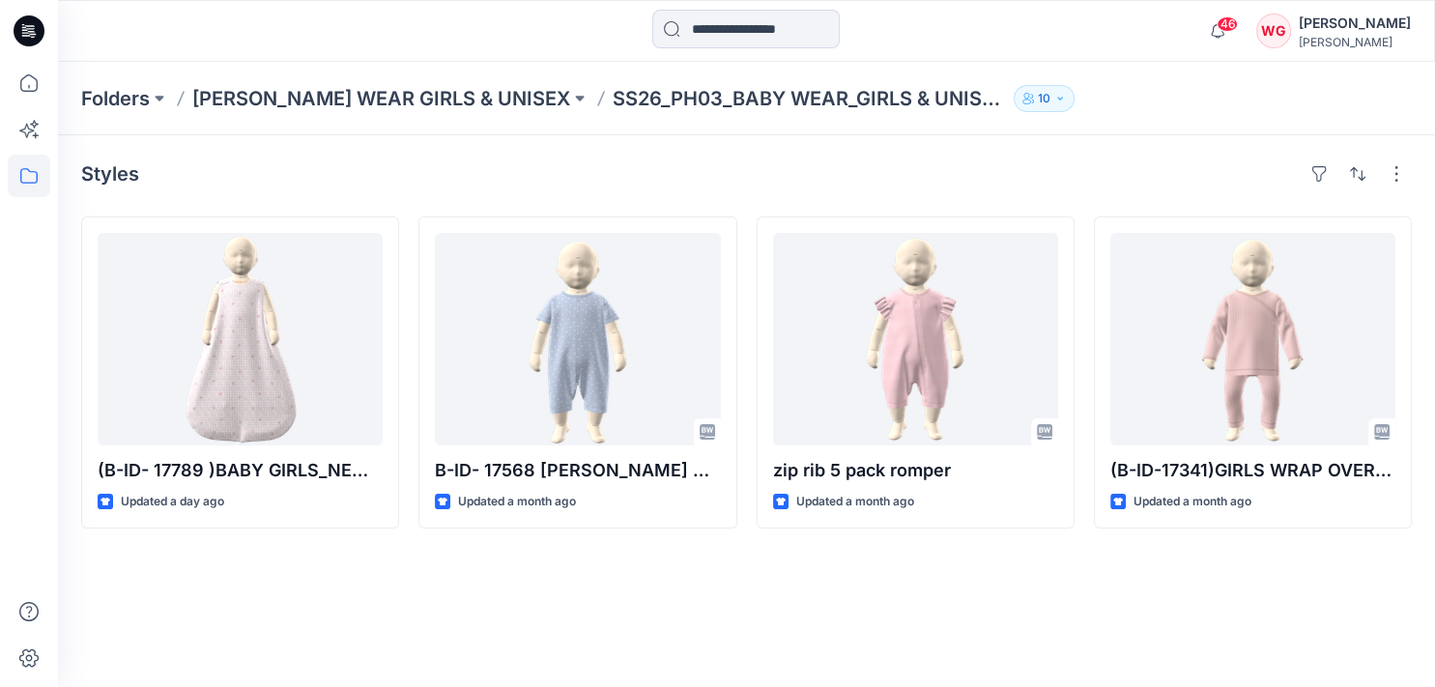
click at [308, 595] on div "Styles (B-ID- 17789 )BABY GIRLS_NEW BORN _DITSY_SEPIAROSE SLEEPBAG Updated a da…" at bounding box center [746, 411] width 1377 height 552
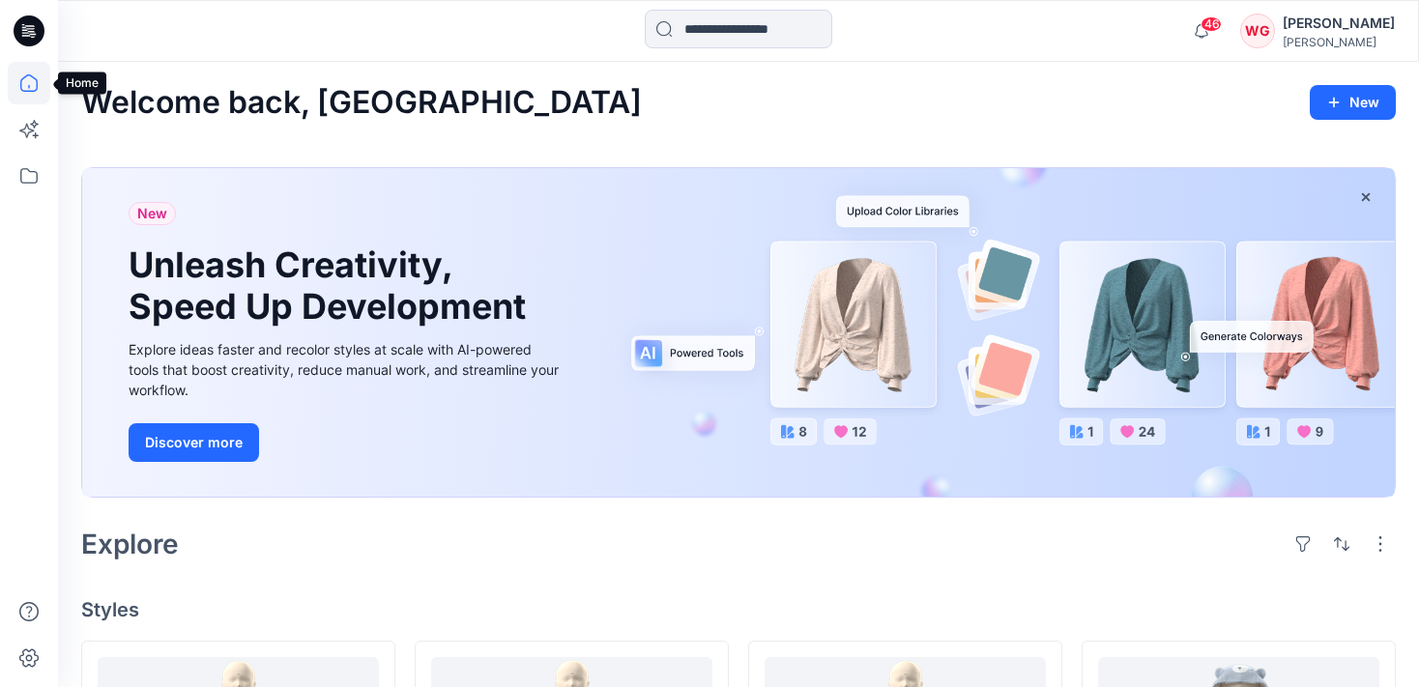
click at [44, 86] on icon at bounding box center [29, 83] width 43 height 43
click at [33, 79] on icon at bounding box center [29, 83] width 43 height 43
click at [36, 82] on icon at bounding box center [29, 83] width 43 height 43
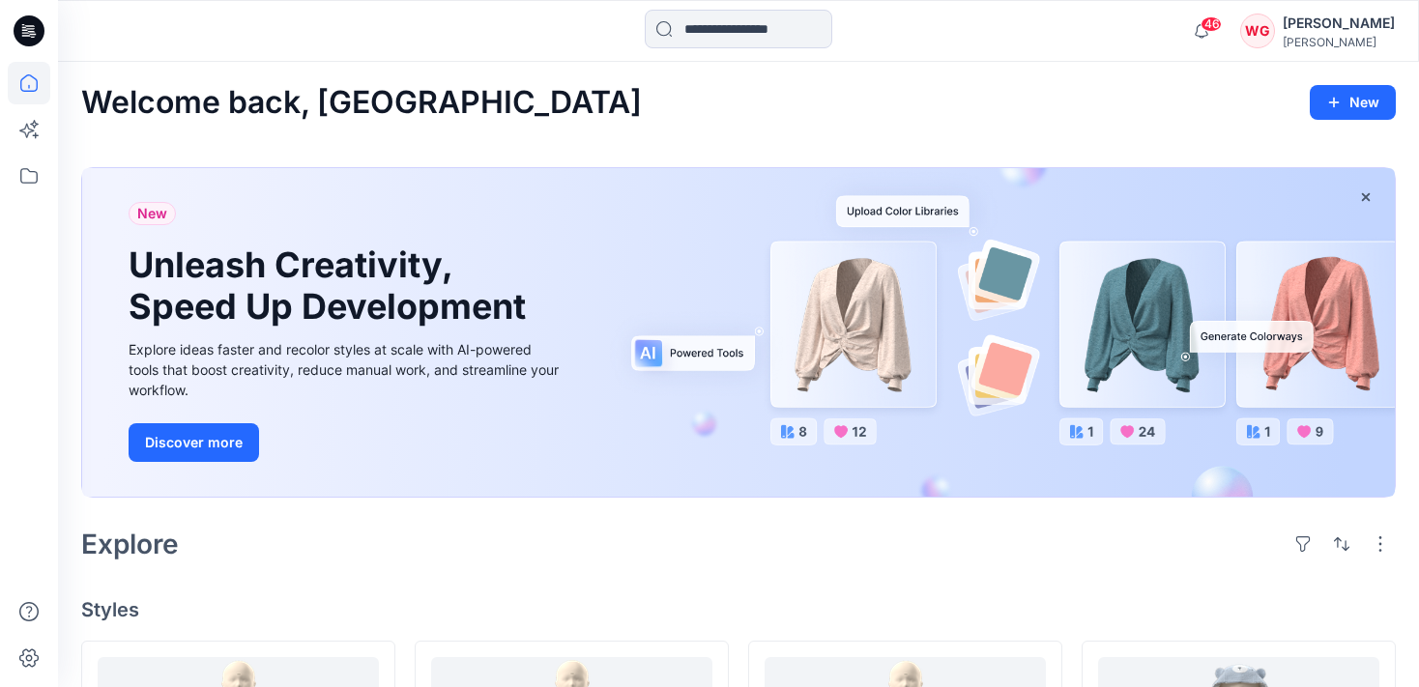
click at [36, 82] on icon at bounding box center [29, 83] width 43 height 43
click at [25, 83] on icon at bounding box center [29, 83] width 43 height 43
drag, startPoint x: 25, startPoint y: 83, endPoint x: 37, endPoint y: 71, distance: 17.1
click at [24, 83] on icon at bounding box center [29, 83] width 43 height 43
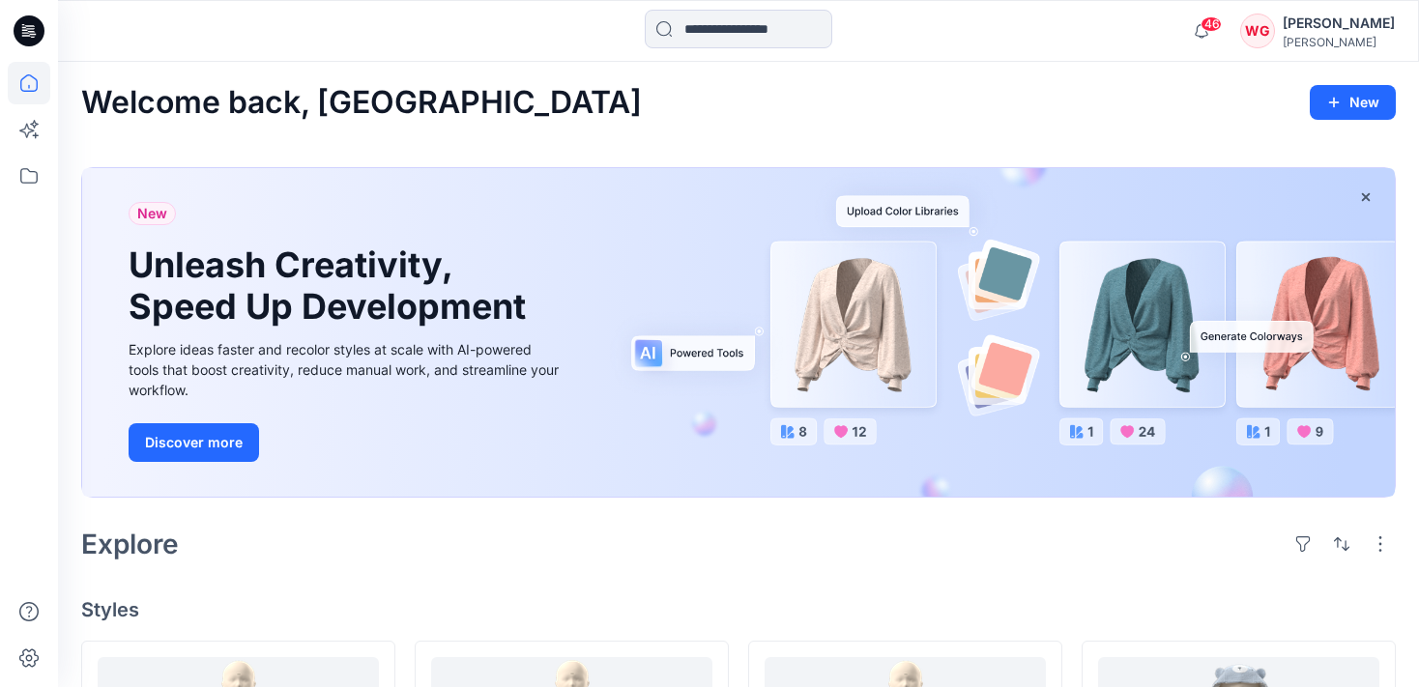
click at [37, 71] on icon at bounding box center [29, 83] width 43 height 43
click at [27, 89] on icon at bounding box center [29, 83] width 43 height 43
click at [19, 171] on icon at bounding box center [29, 176] width 43 height 43
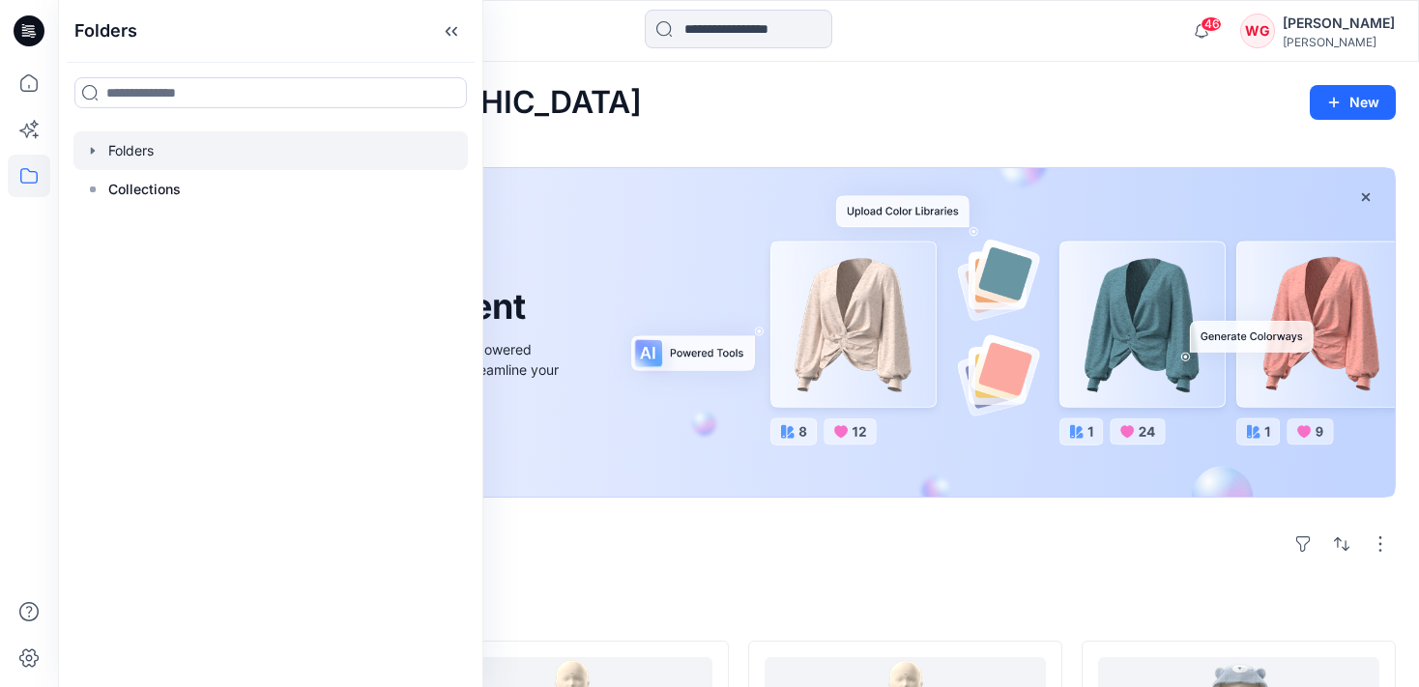
click at [160, 145] on div at bounding box center [270, 150] width 394 height 39
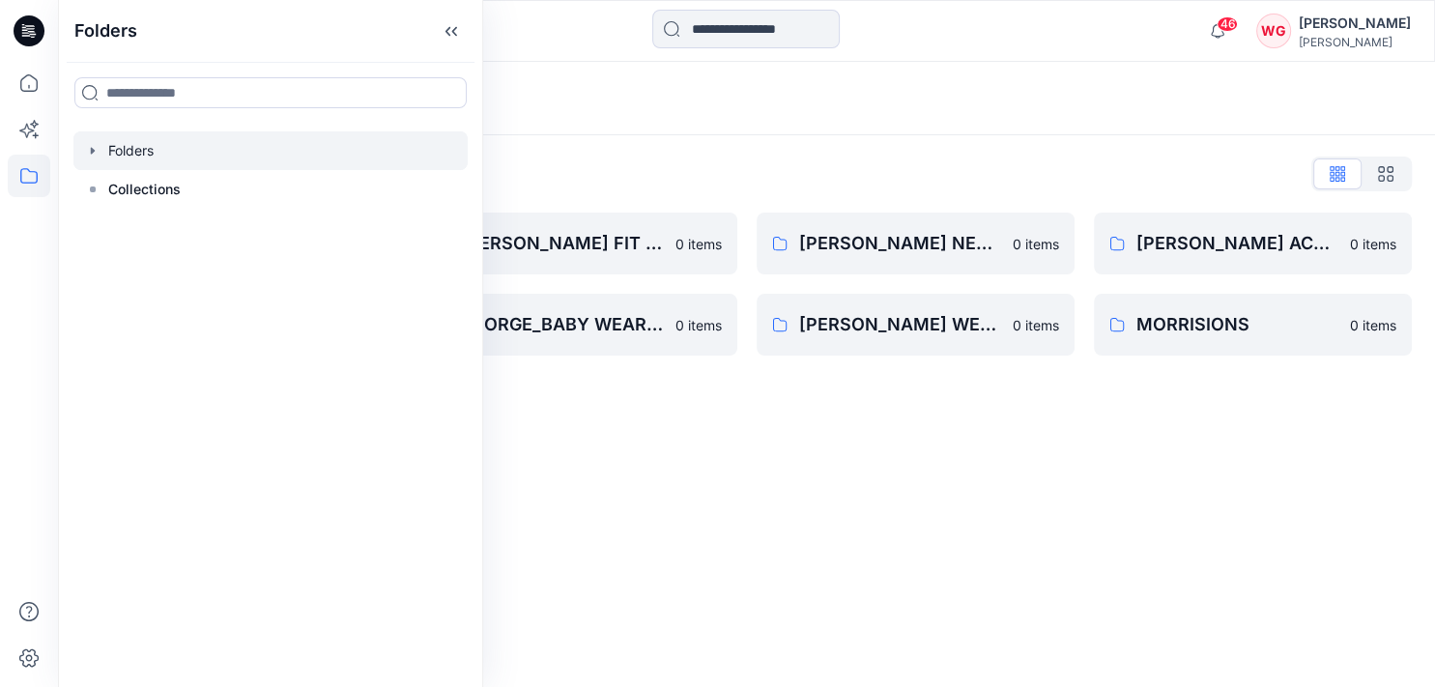
click at [1068, 435] on div "Folders Folders List GEORGE BABY WEAR GIRLS & UNISEX CONSTRCTION CHANGE 0 items…" at bounding box center [746, 374] width 1377 height 625
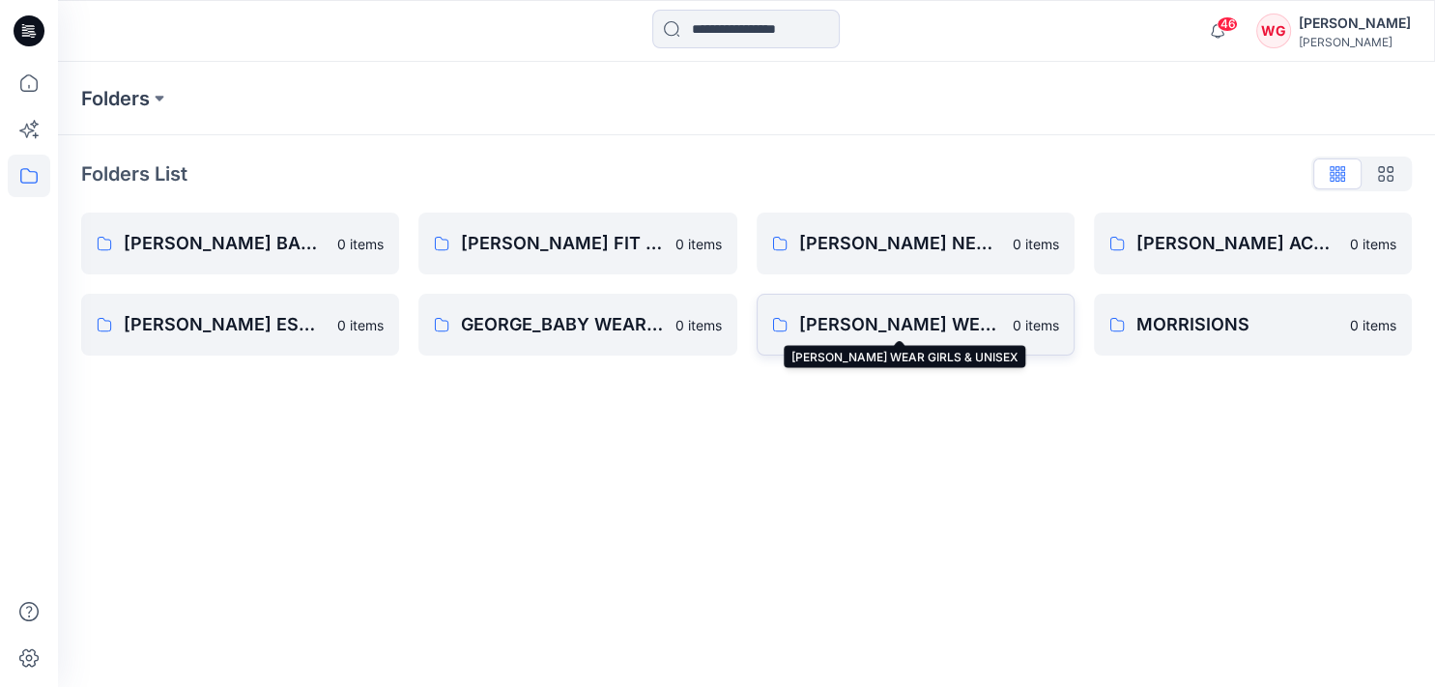
click at [923, 319] on p "[PERSON_NAME] WEAR GIRLS & UNISEX" at bounding box center [900, 324] width 202 height 27
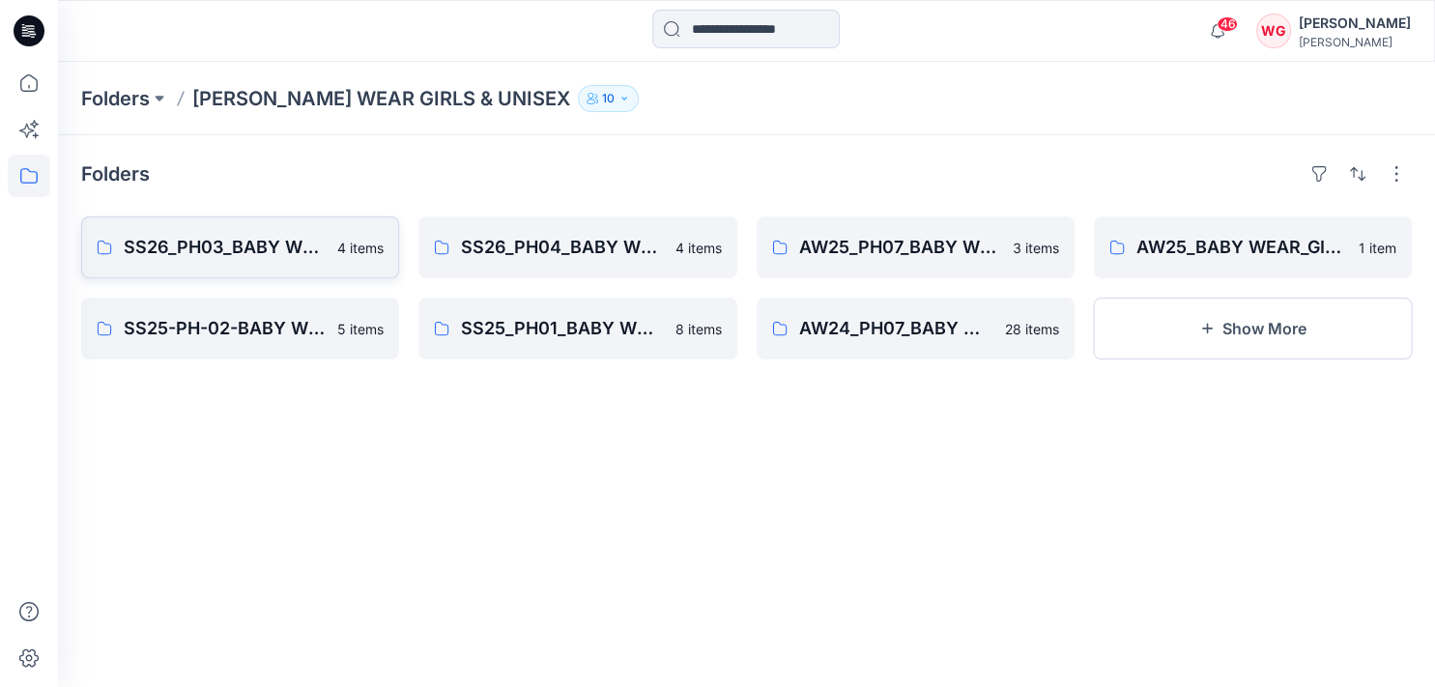
click at [257, 245] on p "SS26_PH03_BABY WEAR_GIRLS & UNISEXS" at bounding box center [225, 247] width 202 height 27
click at [273, 234] on p "SS26_PH03_BABY WEAR_GIRLS & UNISEXS" at bounding box center [225, 247] width 202 height 27
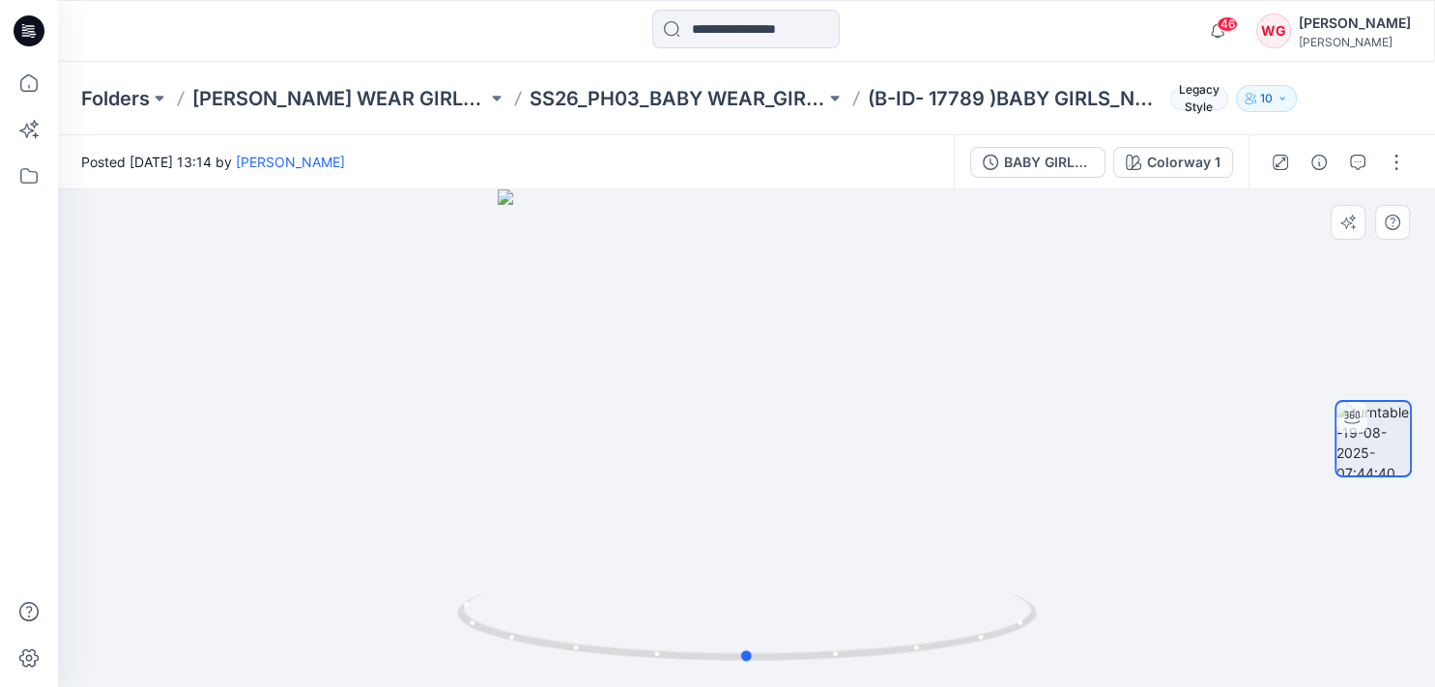
click at [216, 628] on div at bounding box center [746, 438] width 1377 height 498
